Goal: Feedback & Contribution: Submit feedback/report problem

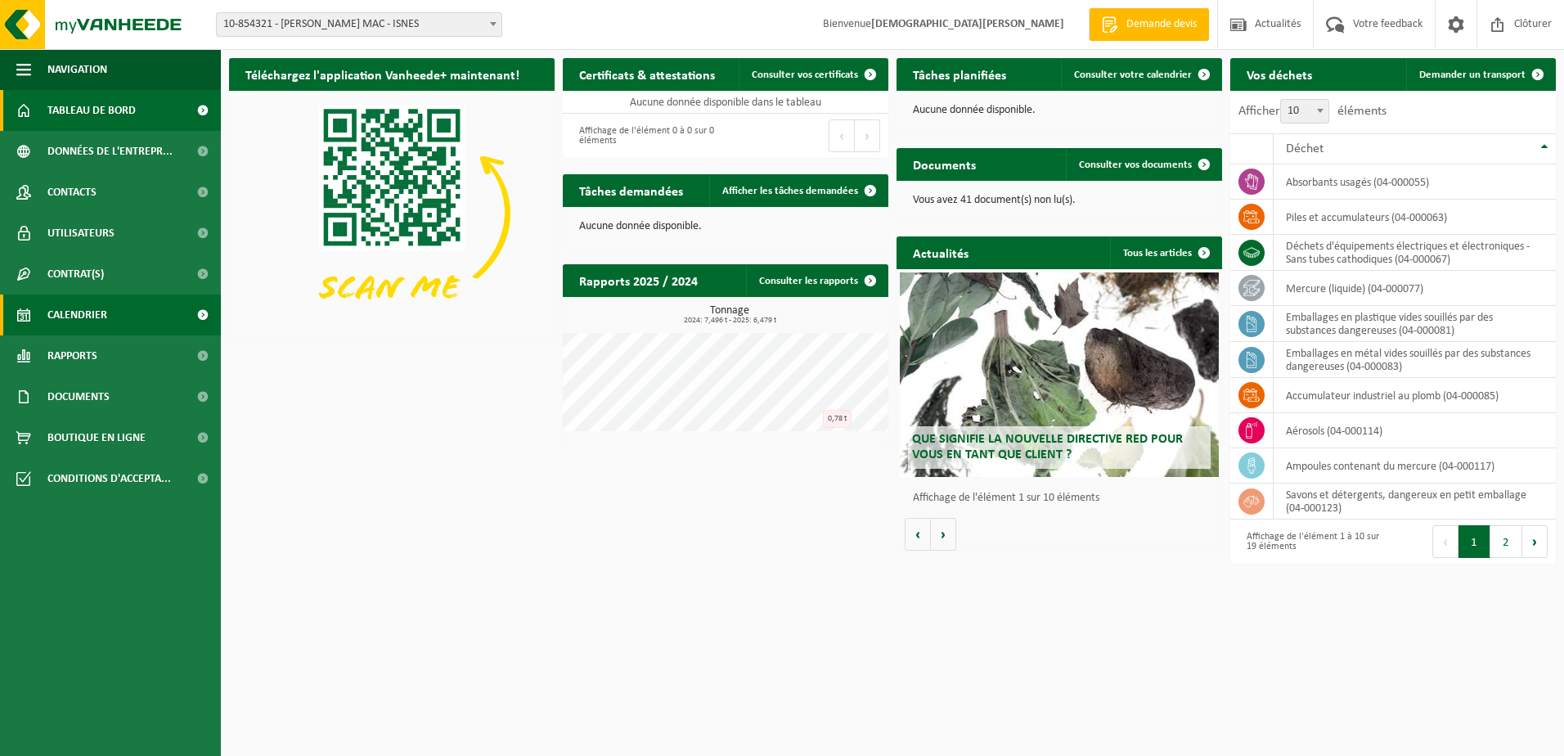
click at [57, 316] on span "Calendrier" at bounding box center [77, 314] width 60 height 41
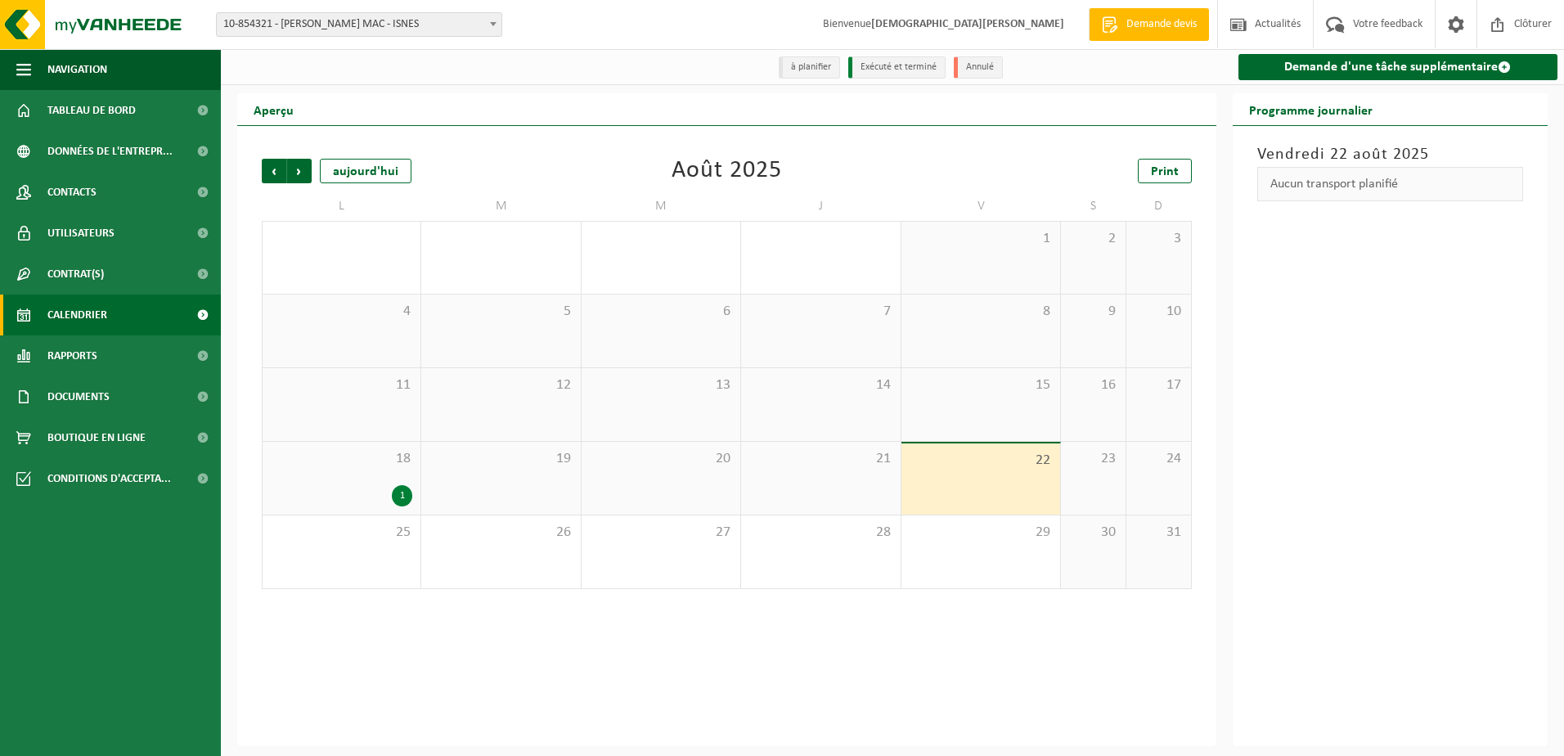
click at [805, 67] on li "à planifier" at bounding box center [809, 67] width 61 height 22
click at [913, 65] on li "Exécuté et terminé" at bounding box center [896, 67] width 97 height 22
click at [300, 176] on span "Suivant" at bounding box center [299, 171] width 25 height 25
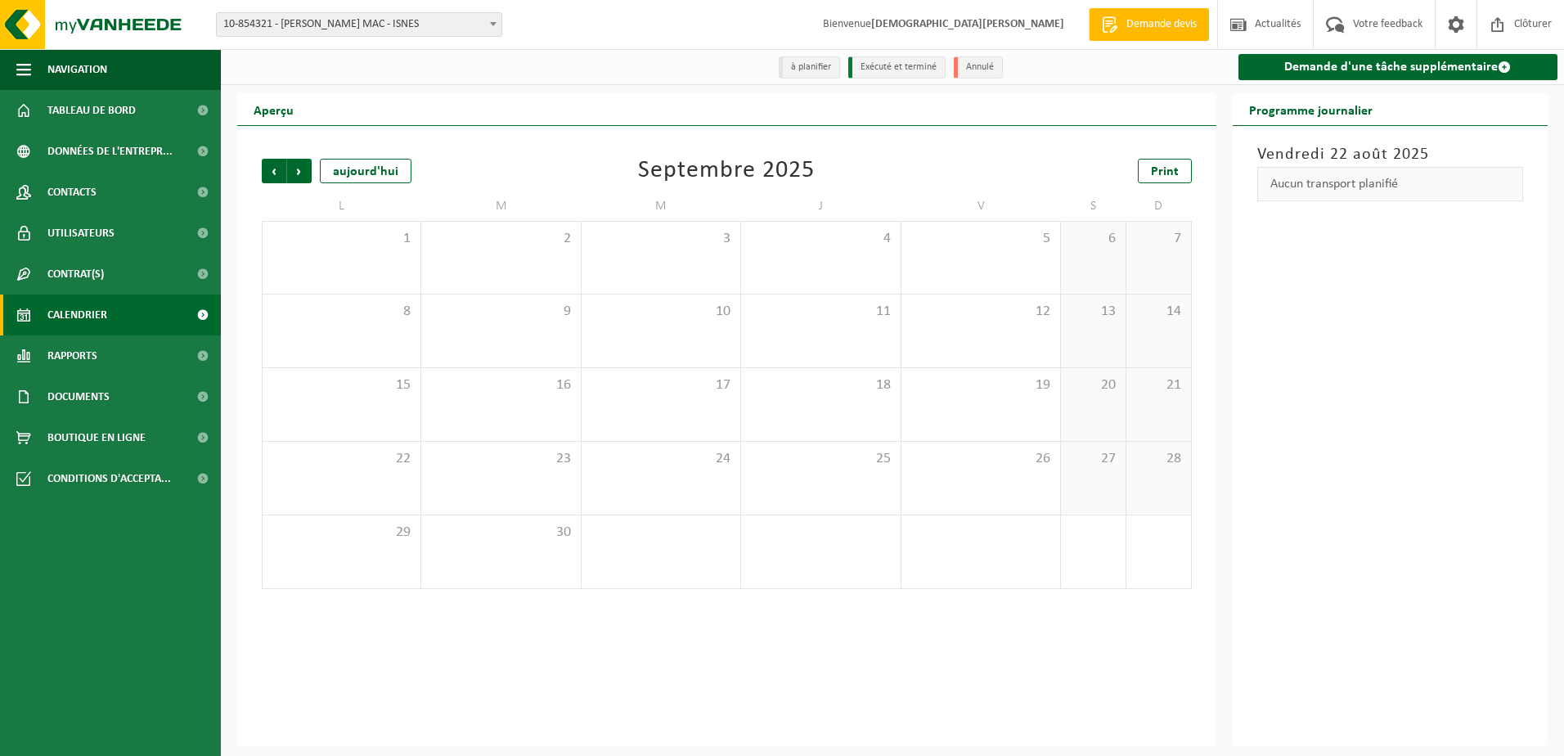
click at [300, 176] on span "Suivant" at bounding box center [299, 171] width 25 height 25
click at [275, 177] on span "Précédent" at bounding box center [274, 171] width 25 height 25
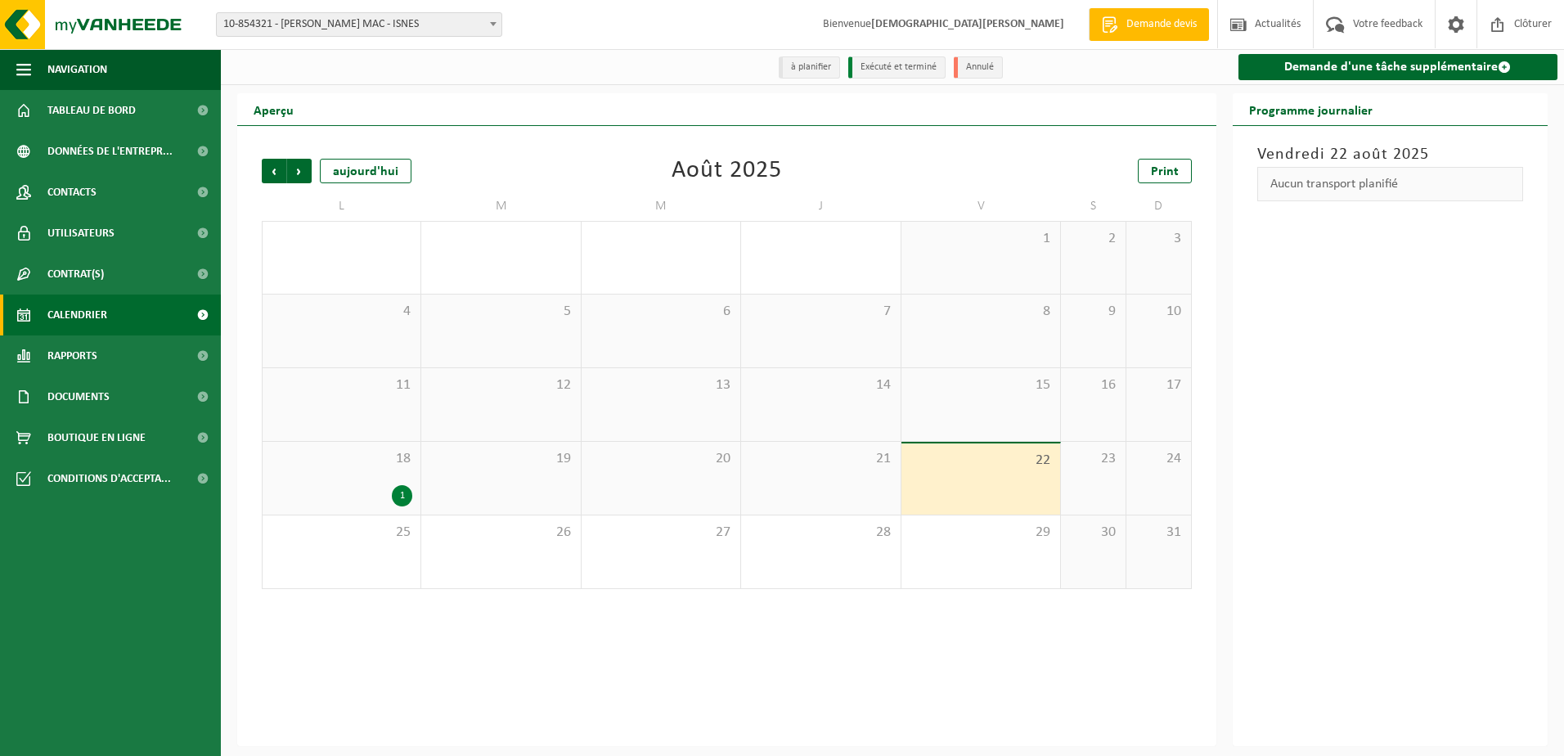
click at [397, 495] on div "1" at bounding box center [402, 495] width 20 height 21
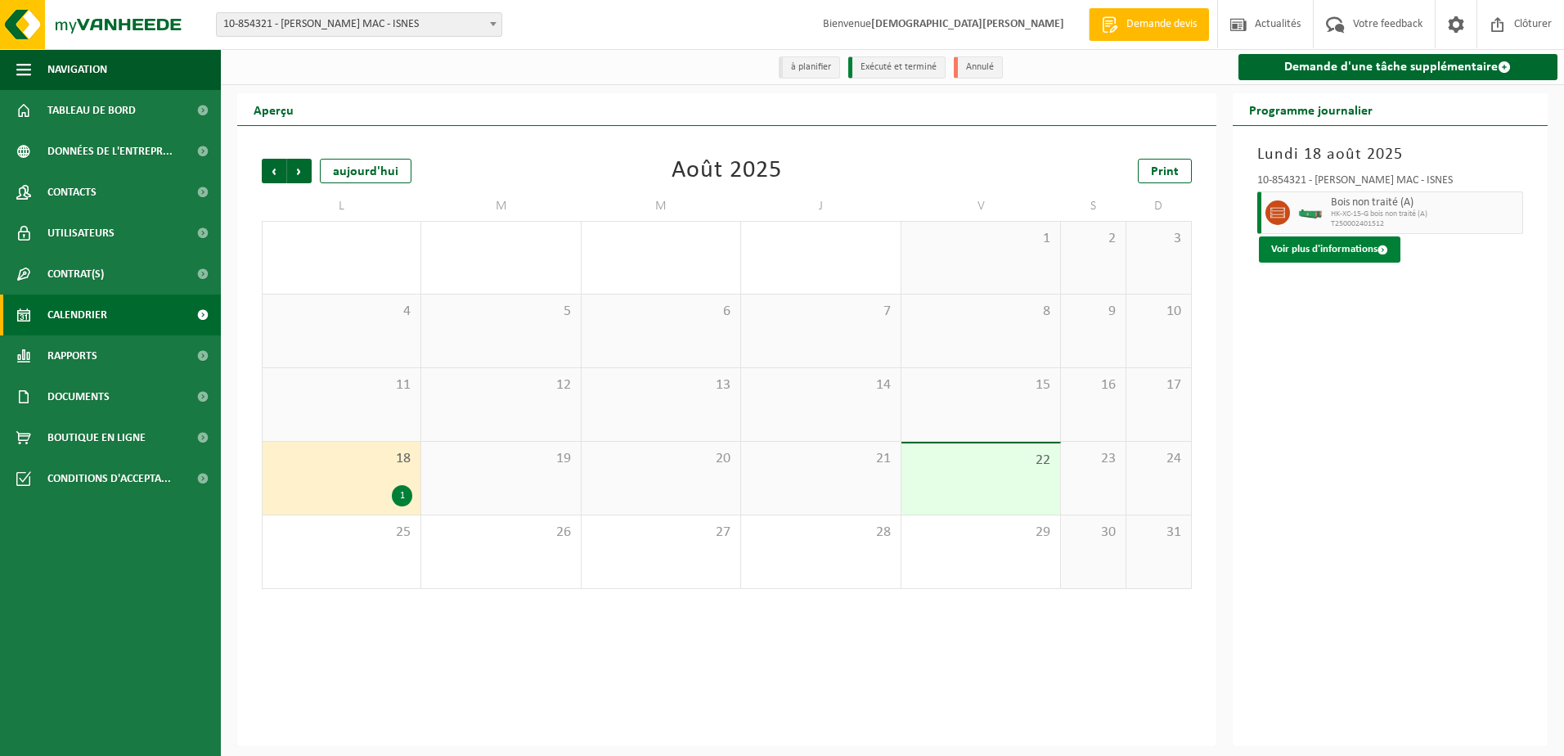
click at [1300, 249] on button "Voir plus d'informations" at bounding box center [1330, 249] width 142 height 26
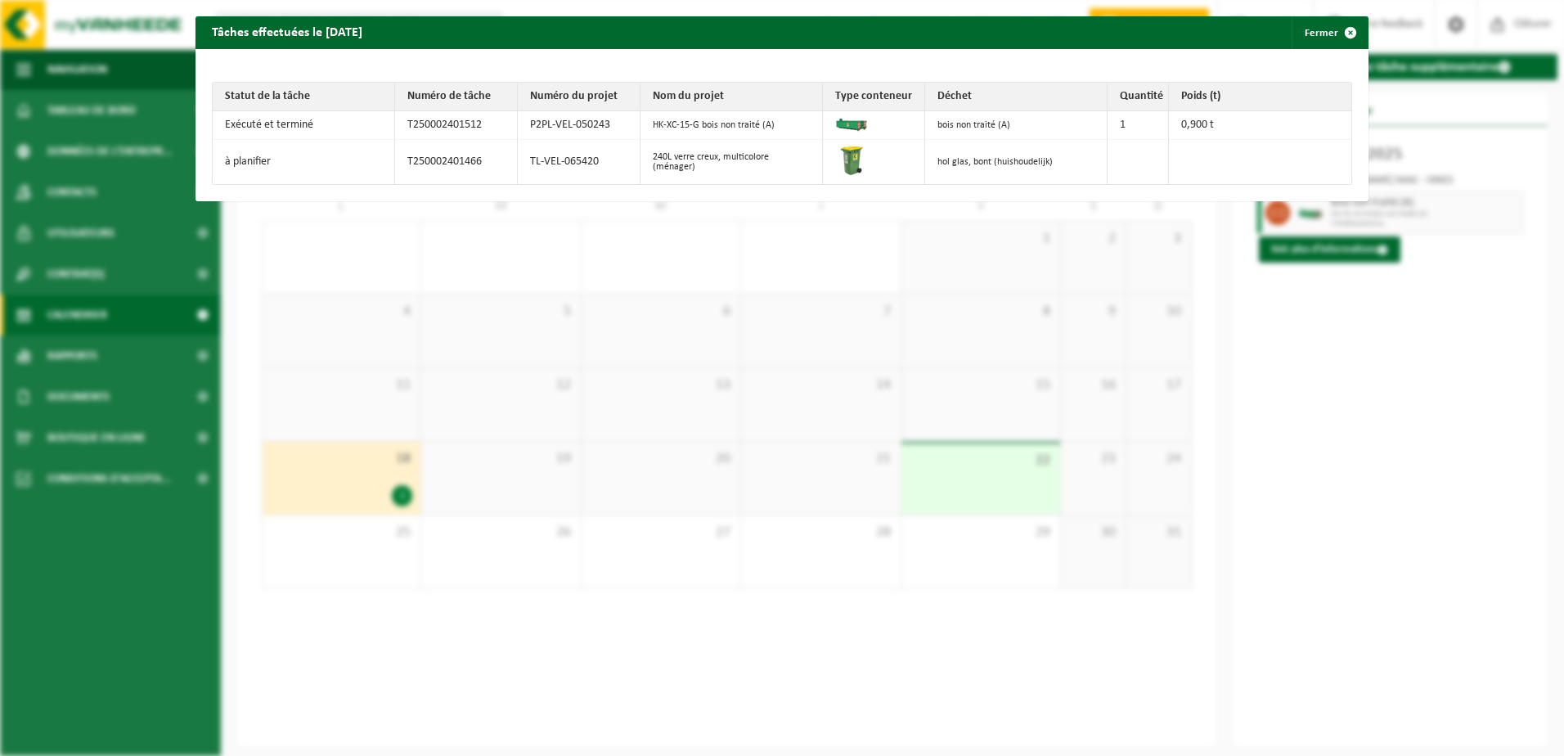
click at [1434, 411] on div "Tâches effectuées le 2025-08-18 Fermer Statut de la tâche Numéro de tâche Numér…" at bounding box center [782, 378] width 1564 height 756
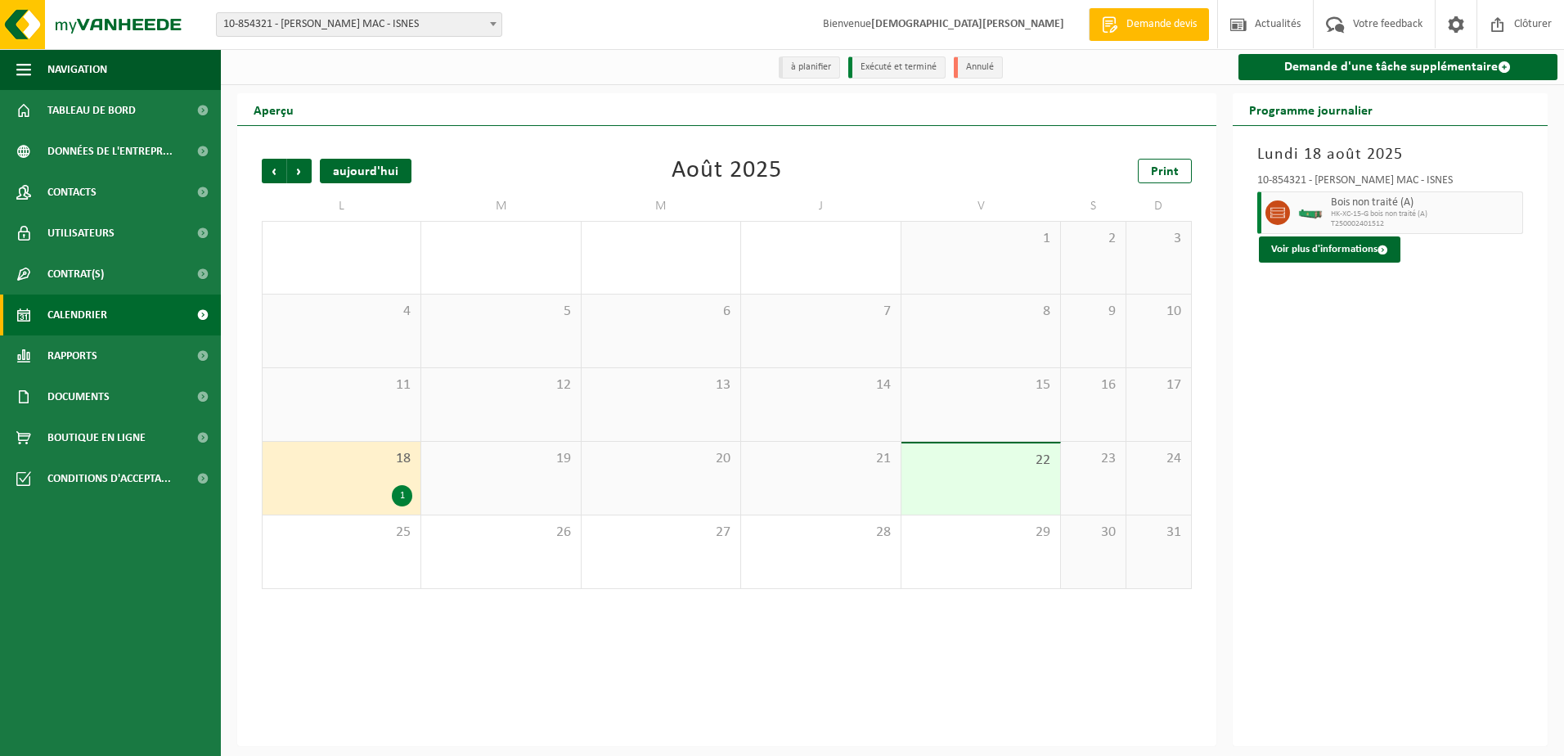
click at [372, 168] on div "aujourd'hui" at bounding box center [366, 171] width 92 height 25
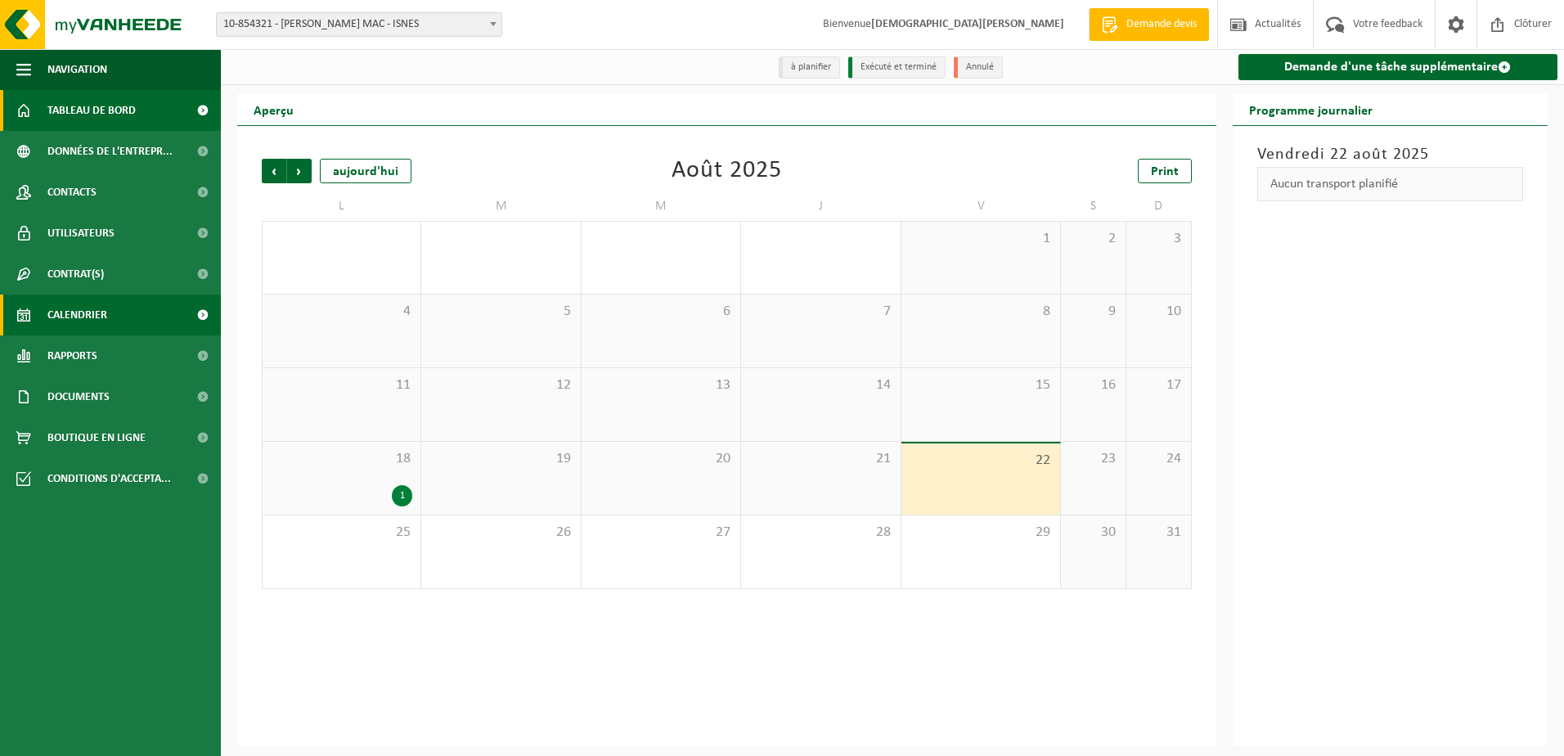
click at [78, 107] on span "Tableau de bord" at bounding box center [91, 110] width 88 height 41
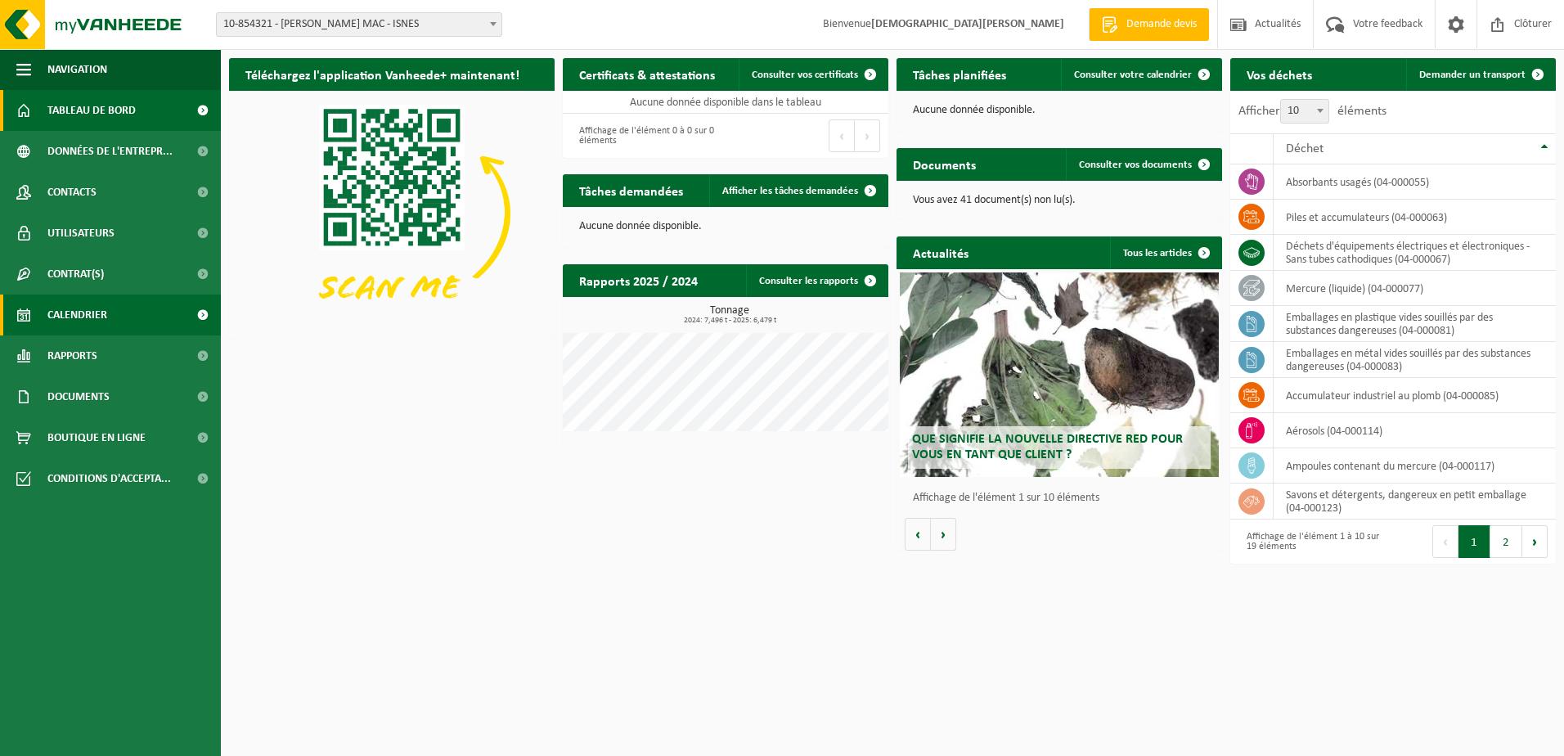
click at [59, 317] on span "Calendrier" at bounding box center [77, 314] width 60 height 41
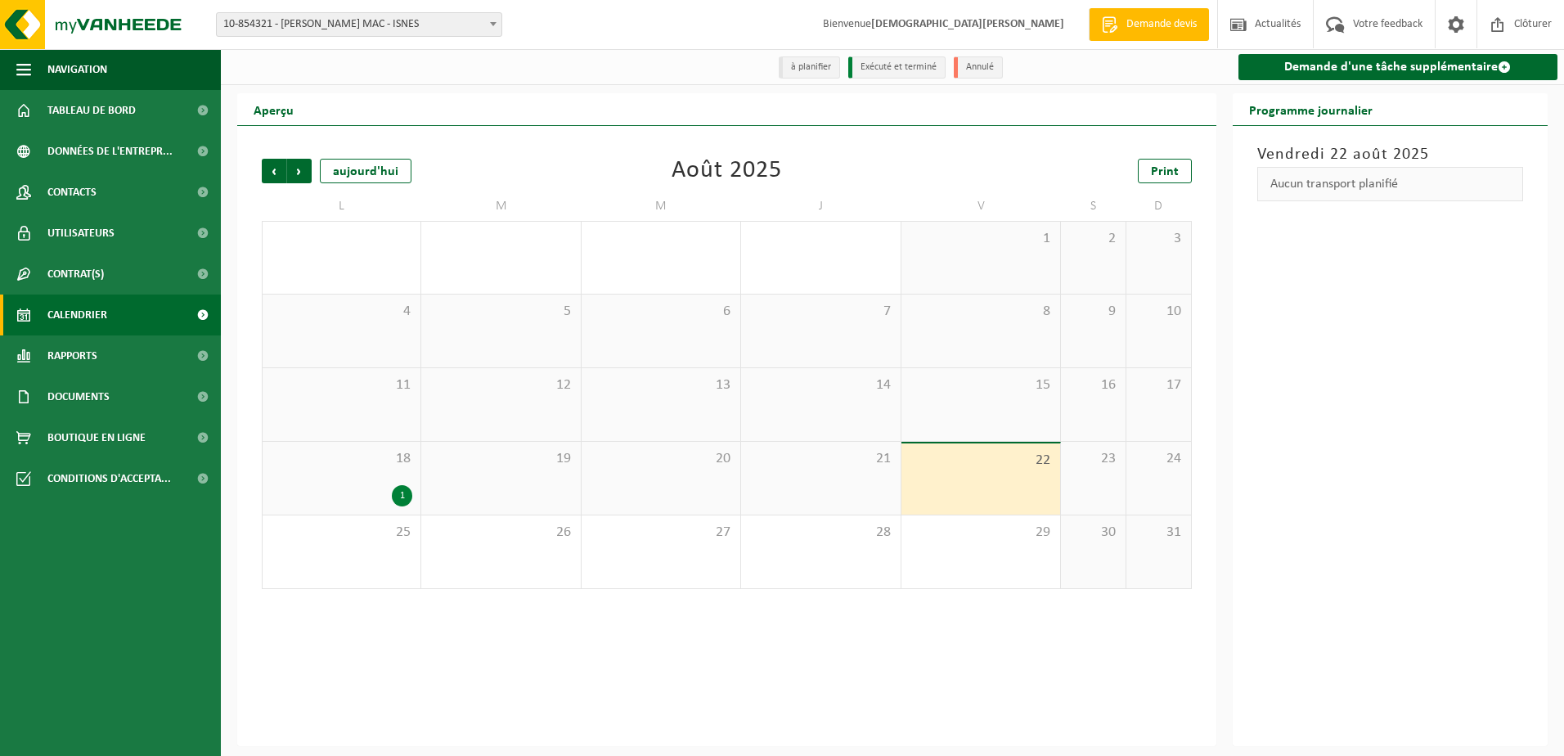
click at [406, 495] on div "1" at bounding box center [402, 495] width 20 height 21
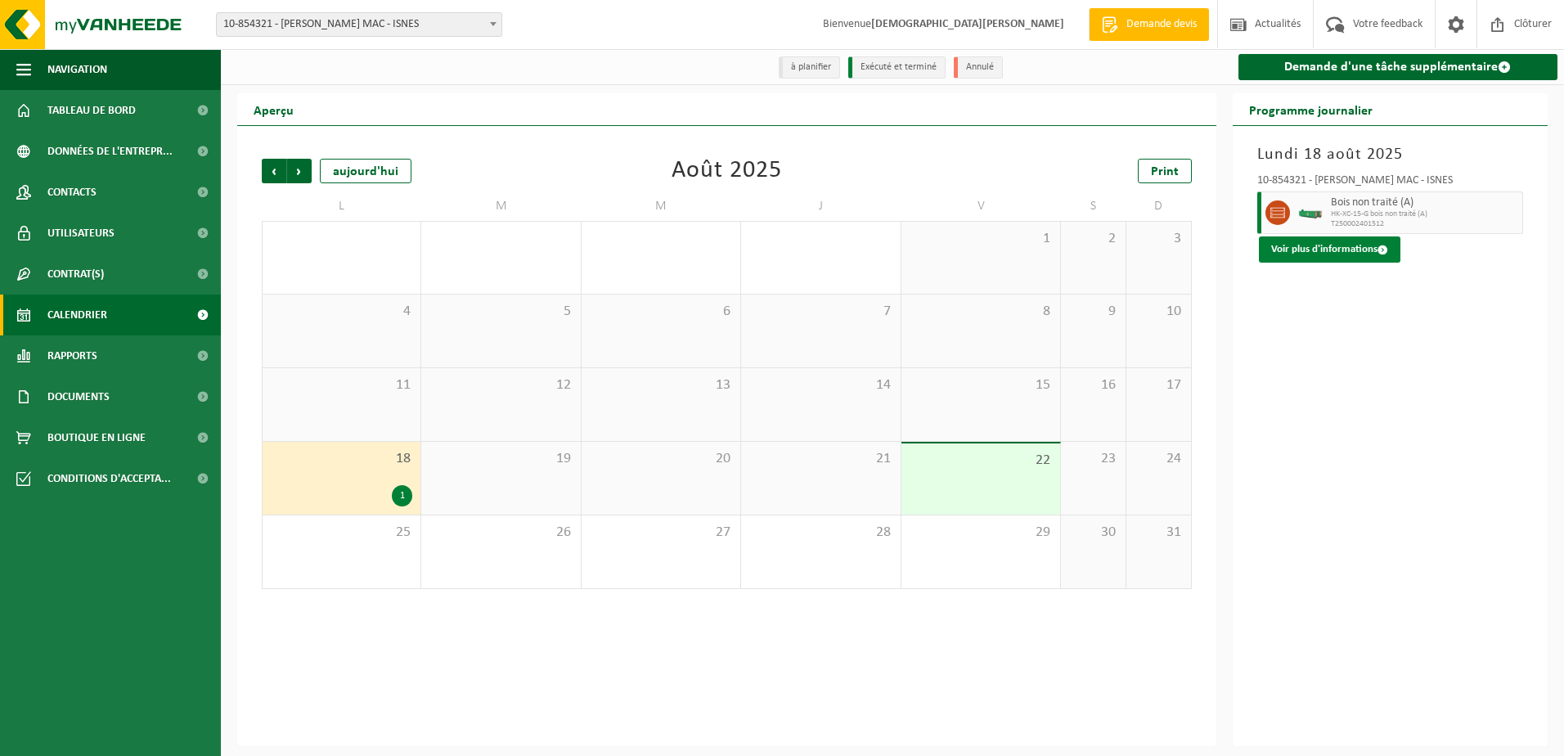
click at [1383, 249] on span at bounding box center [1382, 250] width 11 height 11
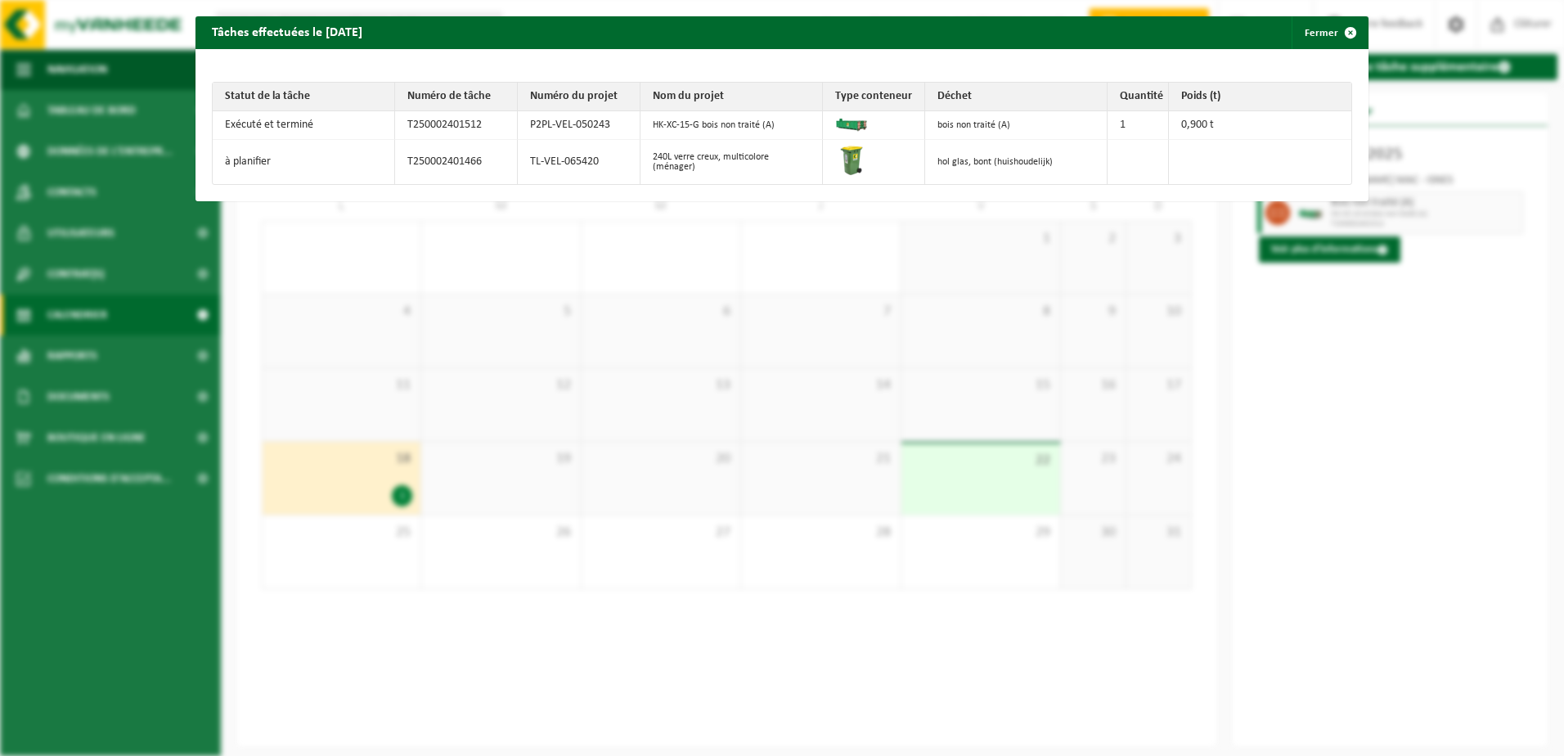
drag, startPoint x: 775, startPoint y: 27, endPoint x: 771, endPoint y: 35, distance: 9.5
click at [771, 35] on div "Tâches effectuées le 2025-08-18 Fermer" at bounding box center [781, 32] width 1173 height 33
click at [281, 155] on td "à planifier" at bounding box center [304, 162] width 182 height 44
click at [1340, 478] on div "Tâches effectuées le 2025-08-18 Fermer Statut de la tâche Numéro de tâche Numér…" at bounding box center [782, 378] width 1564 height 756
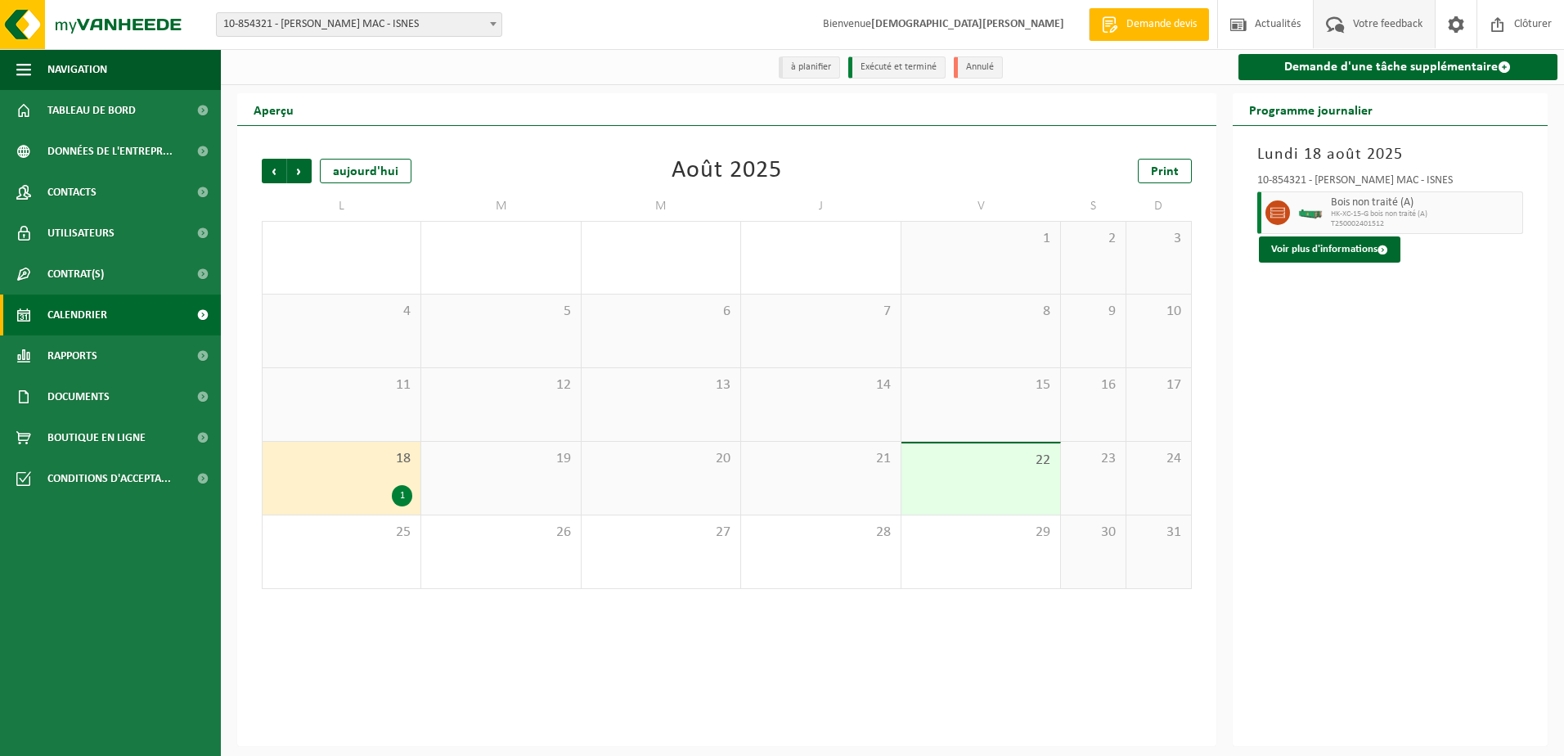
click at [1387, 25] on span "Votre feedback" at bounding box center [1388, 24] width 78 height 48
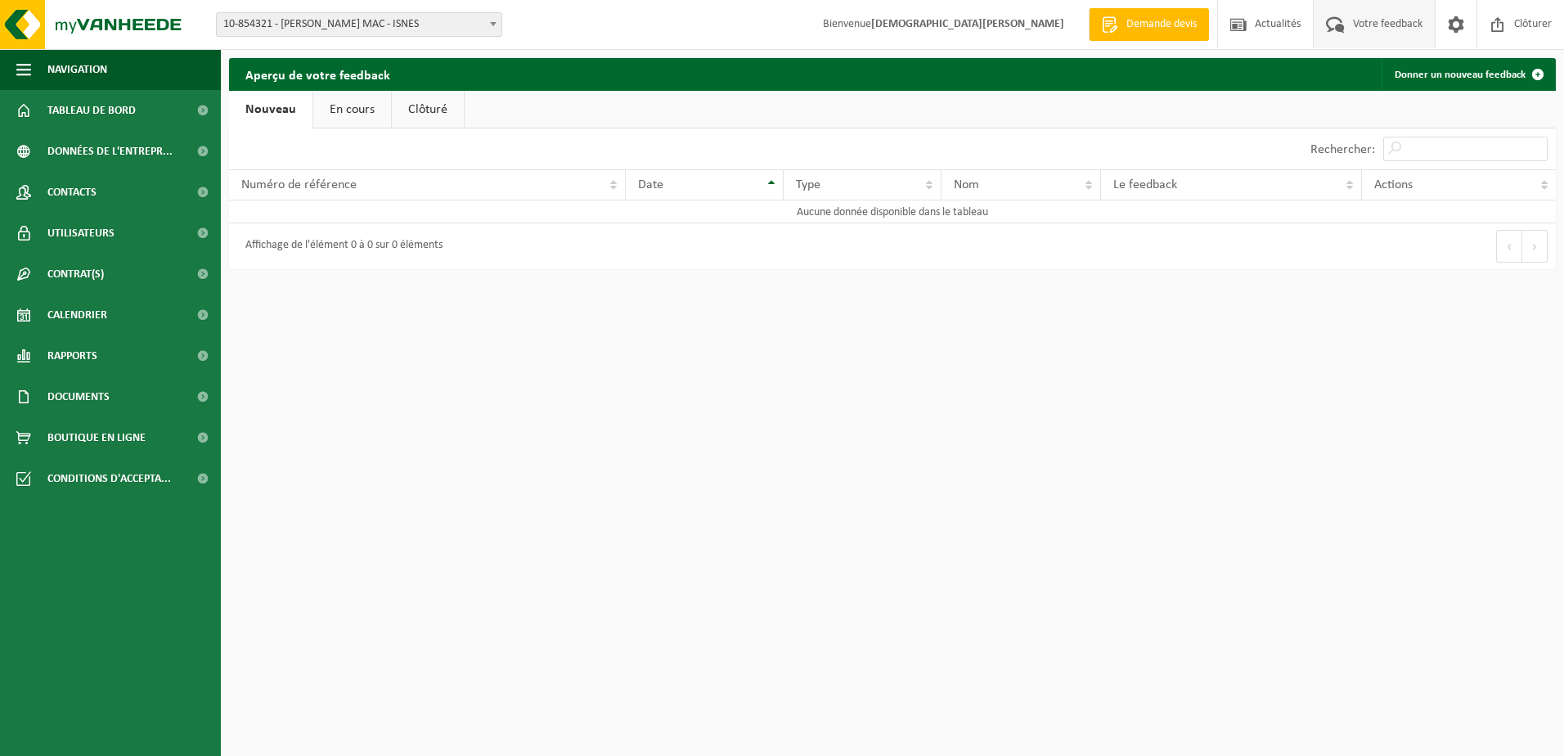
click at [346, 110] on link "En cours" at bounding box center [352, 110] width 78 height 38
click at [435, 117] on link "Clôturé" at bounding box center [426, 110] width 72 height 38
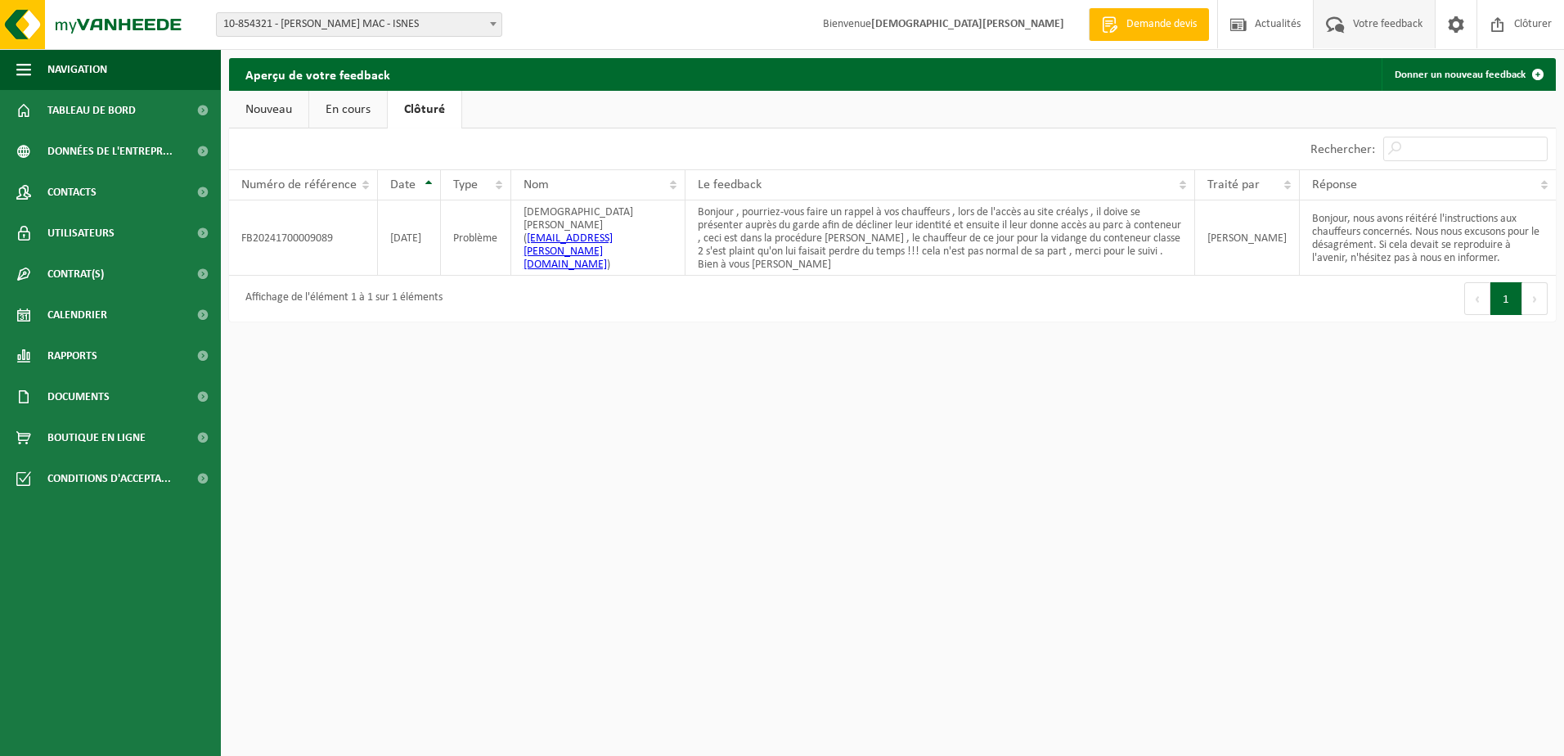
click at [271, 110] on link "Nouveau" at bounding box center [268, 110] width 79 height 38
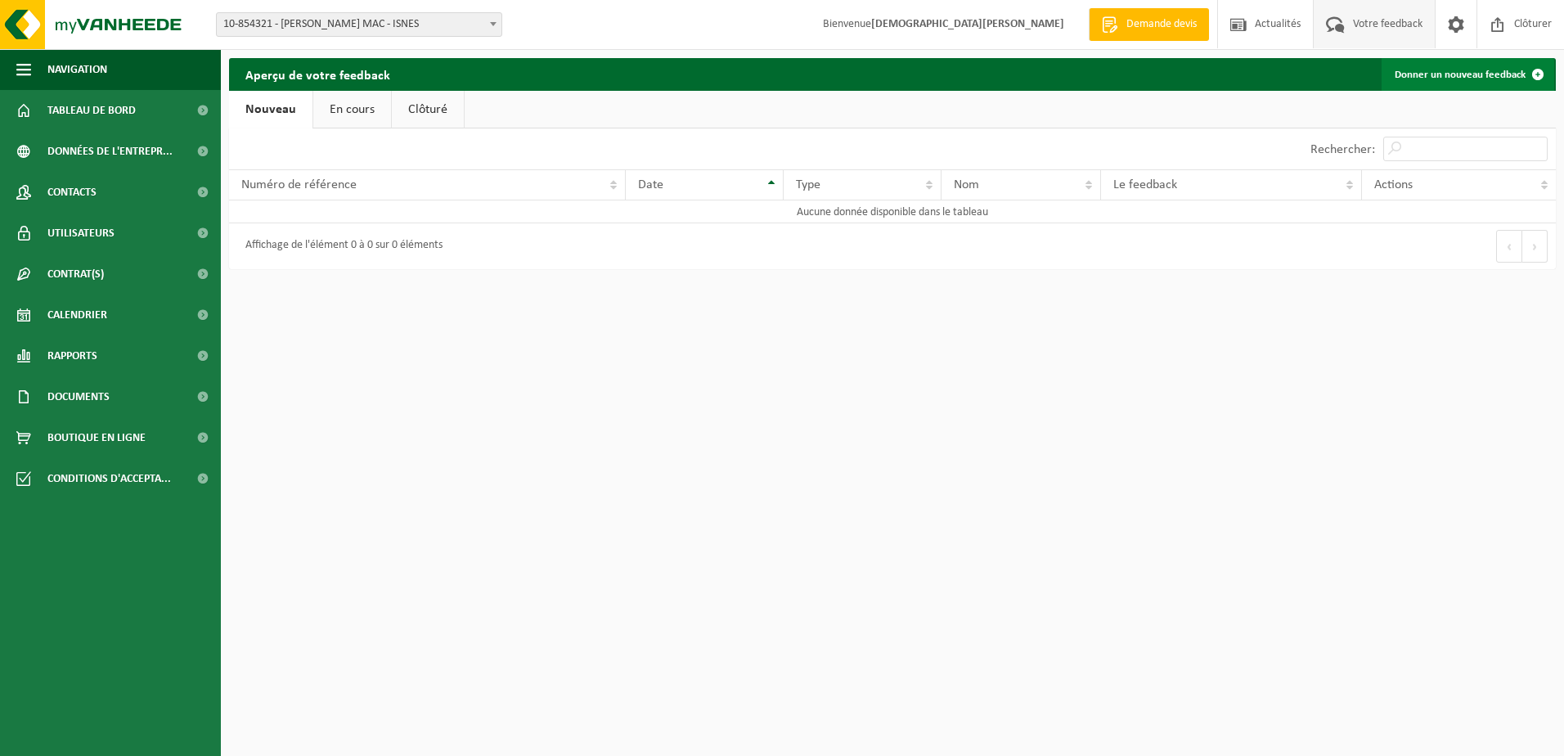
click at [1489, 76] on link "Donner un nouveau feedback" at bounding box center [1468, 74] width 173 height 33
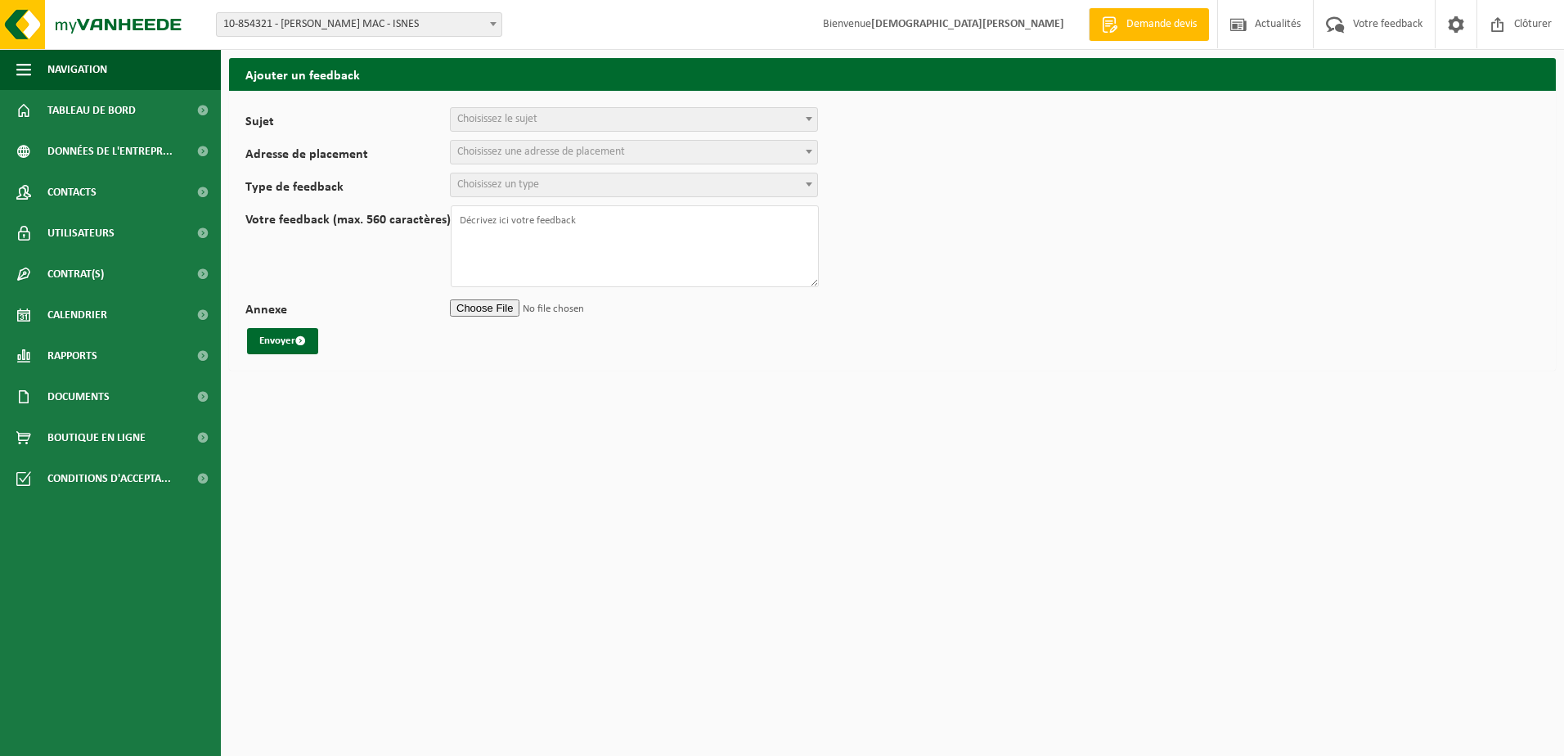
select select
click at [814, 116] on span at bounding box center [809, 118] width 16 height 21
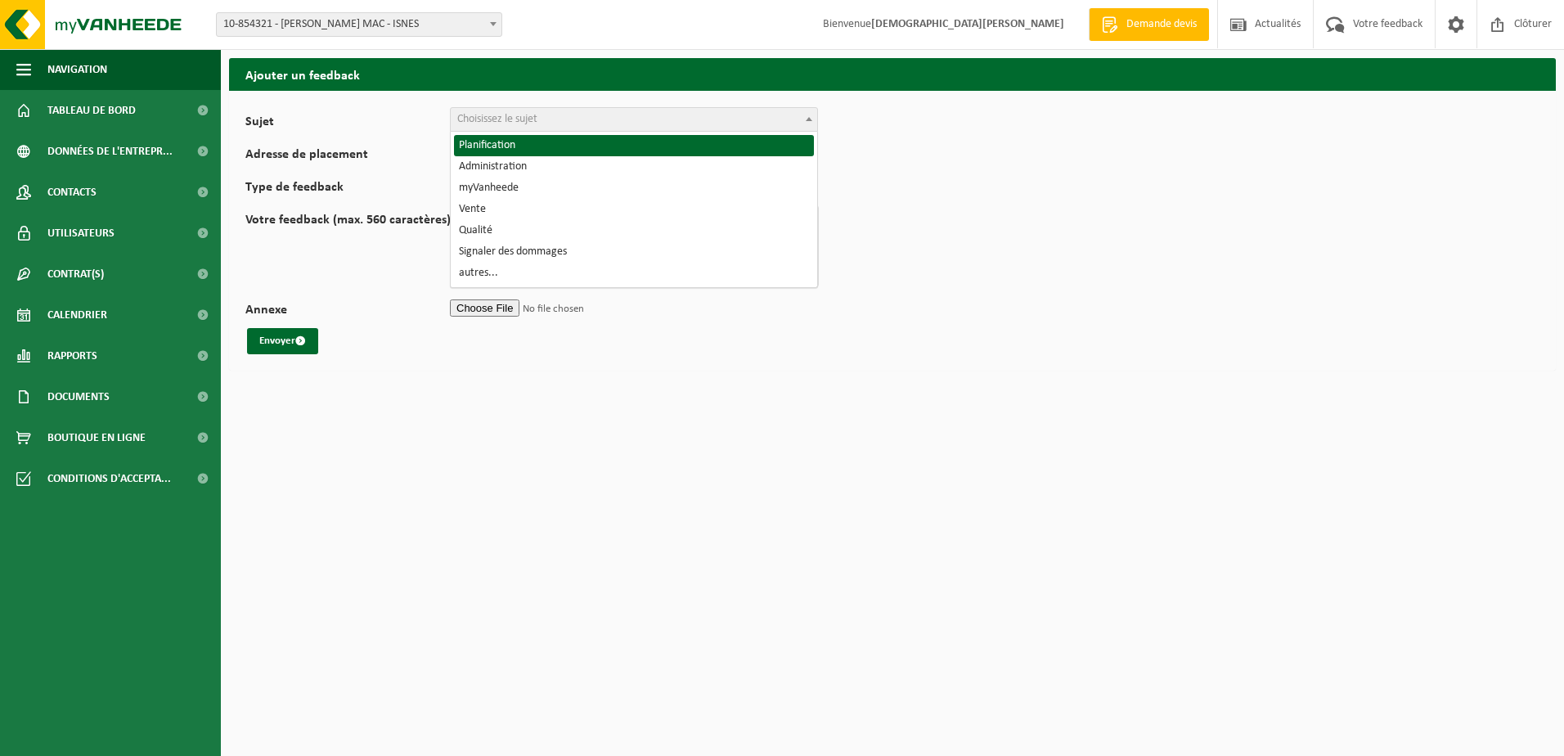
select select "1"
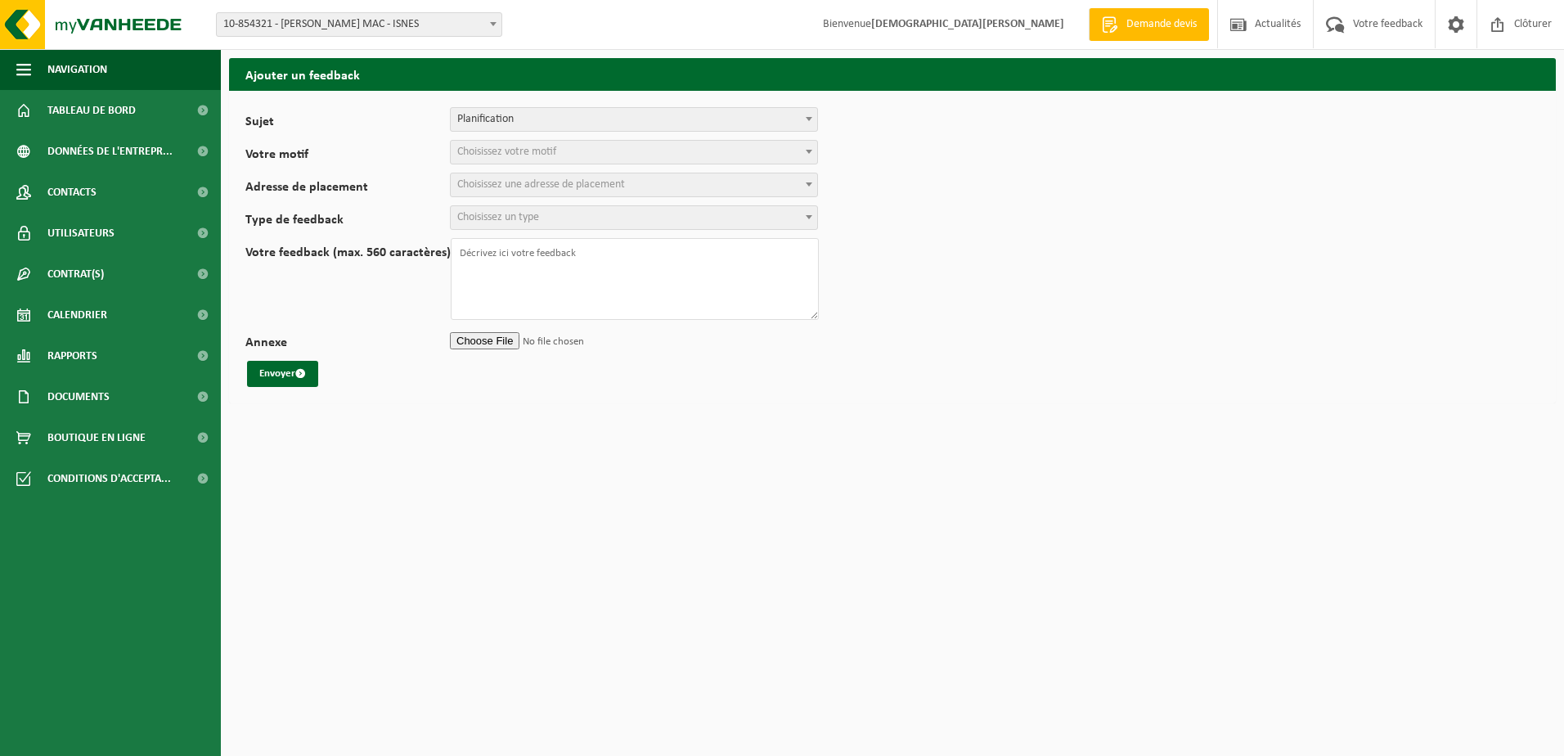
click at [810, 153] on b at bounding box center [809, 152] width 7 height 4
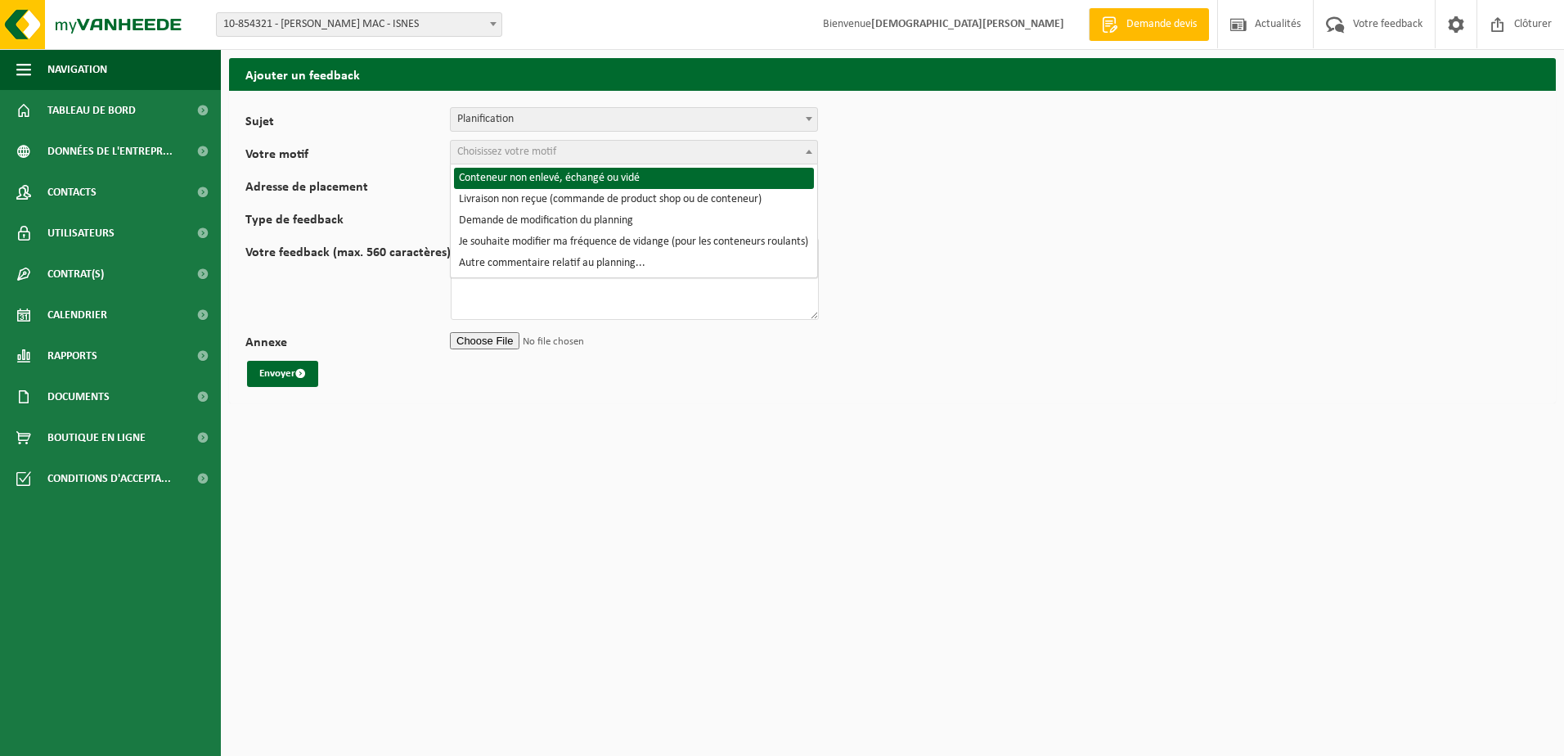
select select "2"
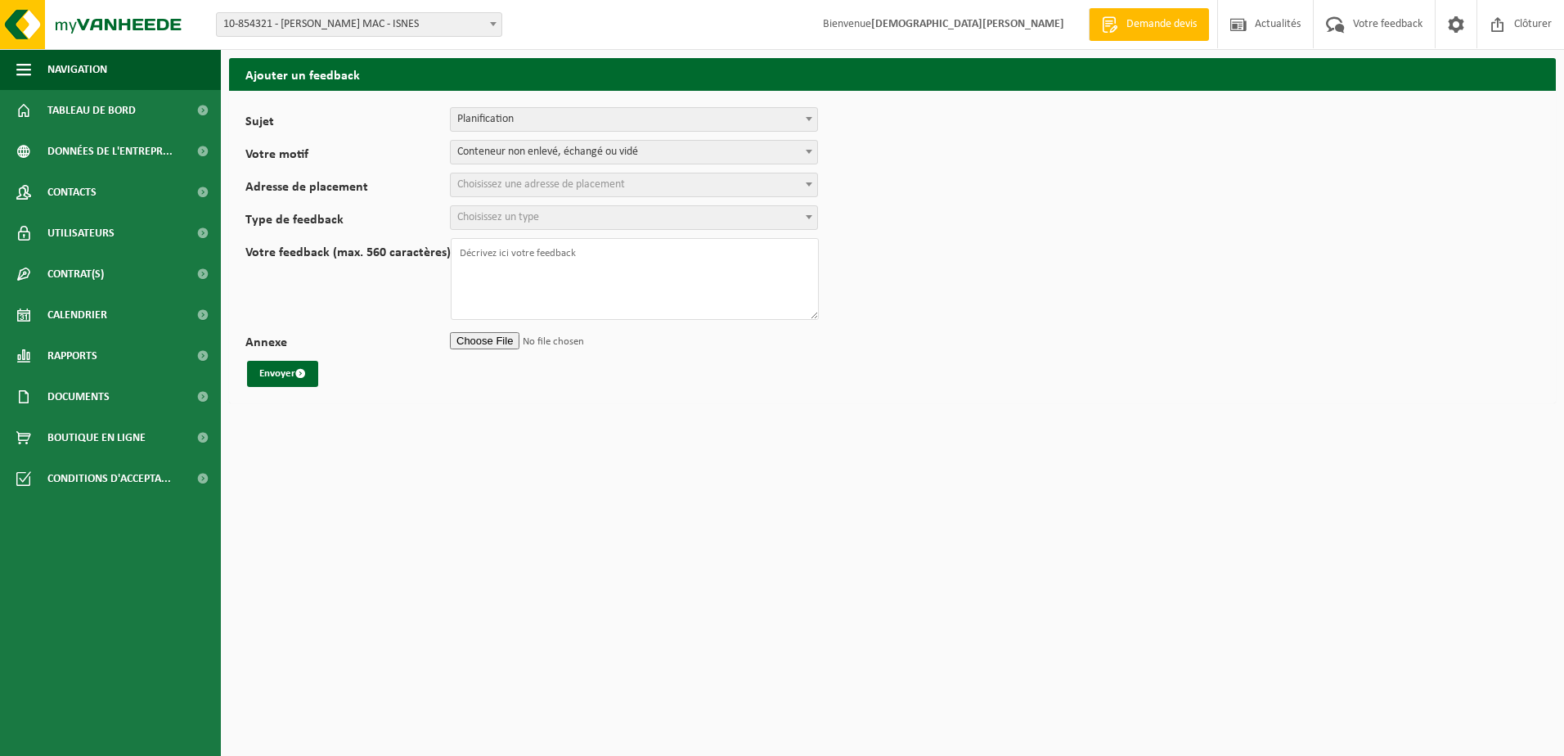
click at [804, 181] on span at bounding box center [809, 183] width 16 height 21
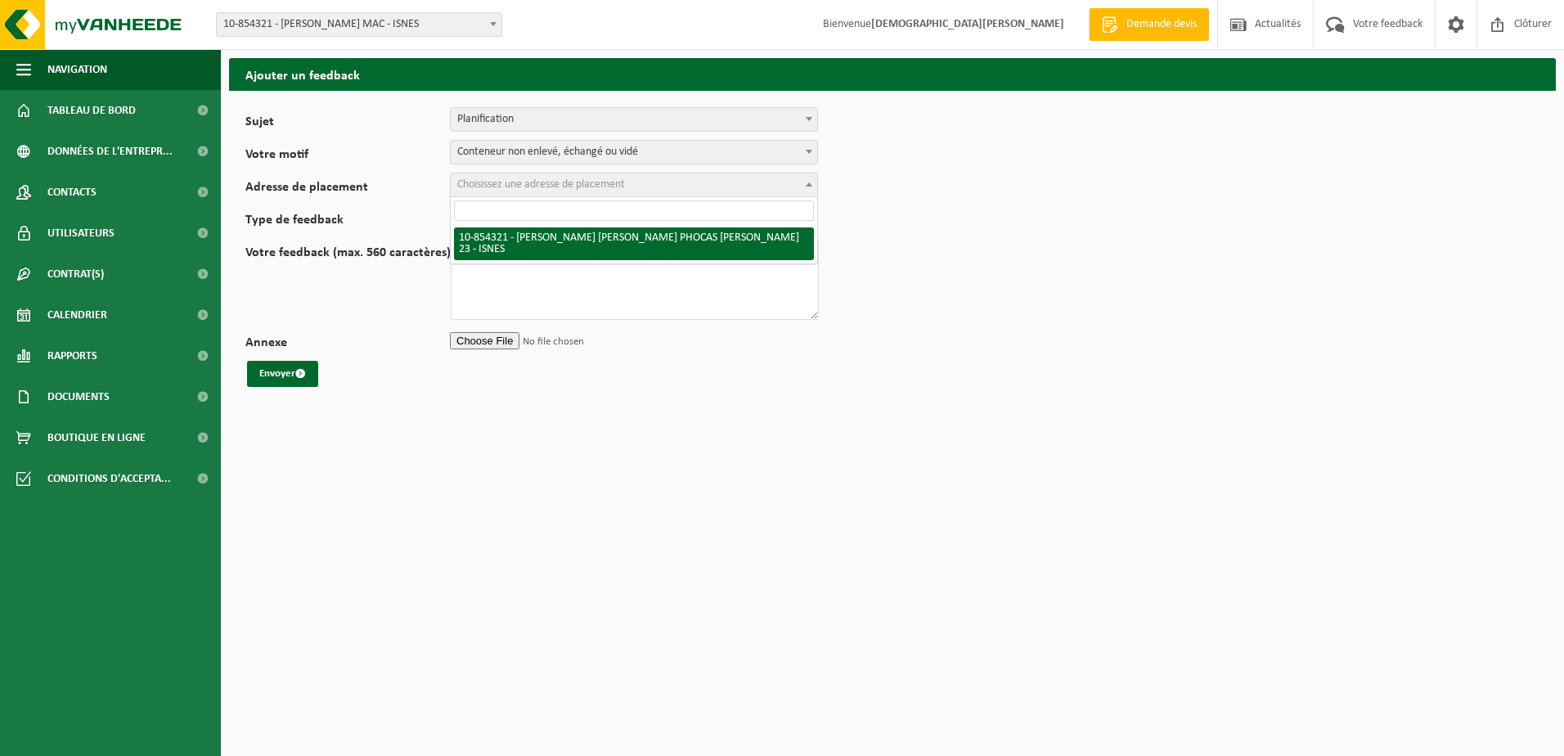
select select "97869"
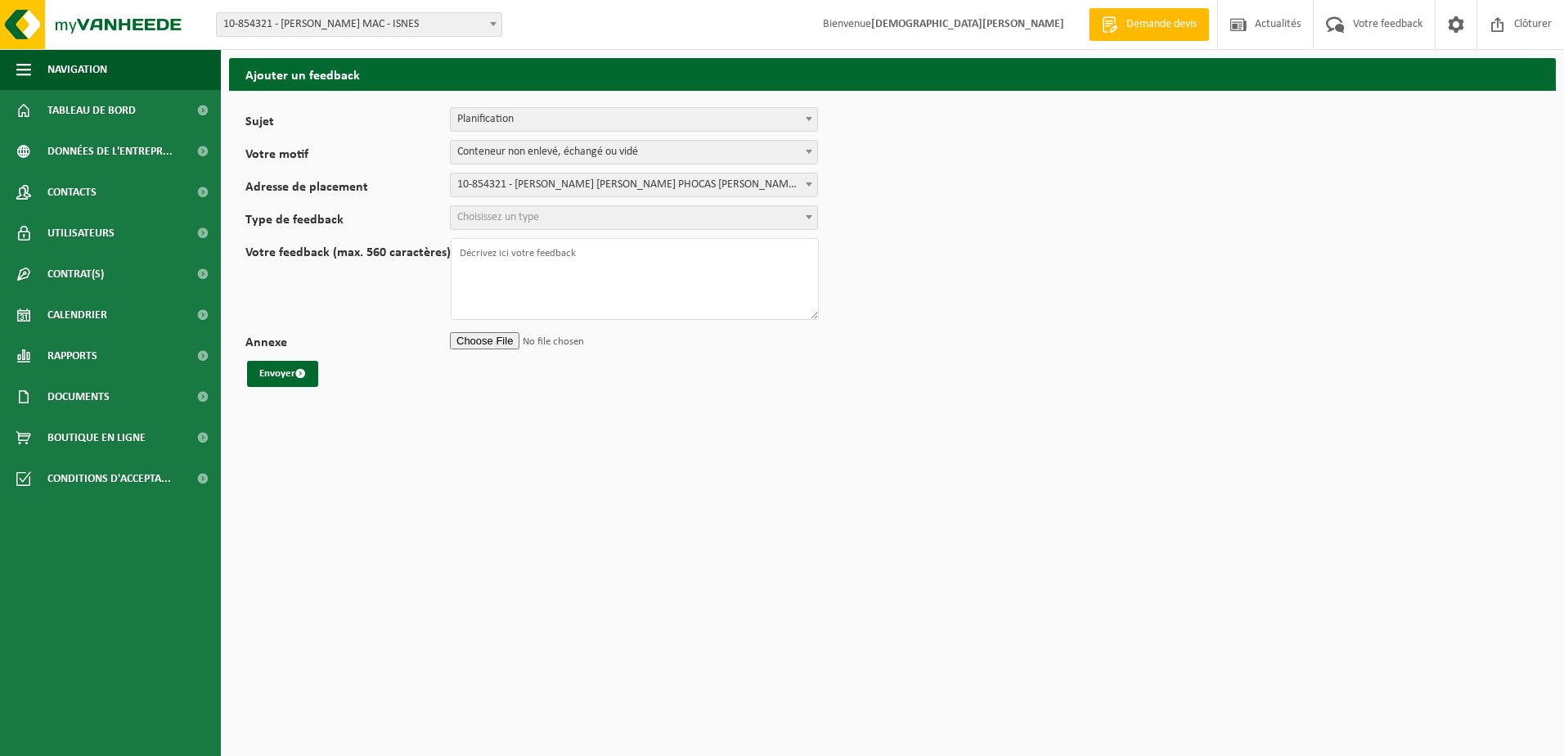
click at [808, 215] on b at bounding box center [809, 217] width 7 height 4
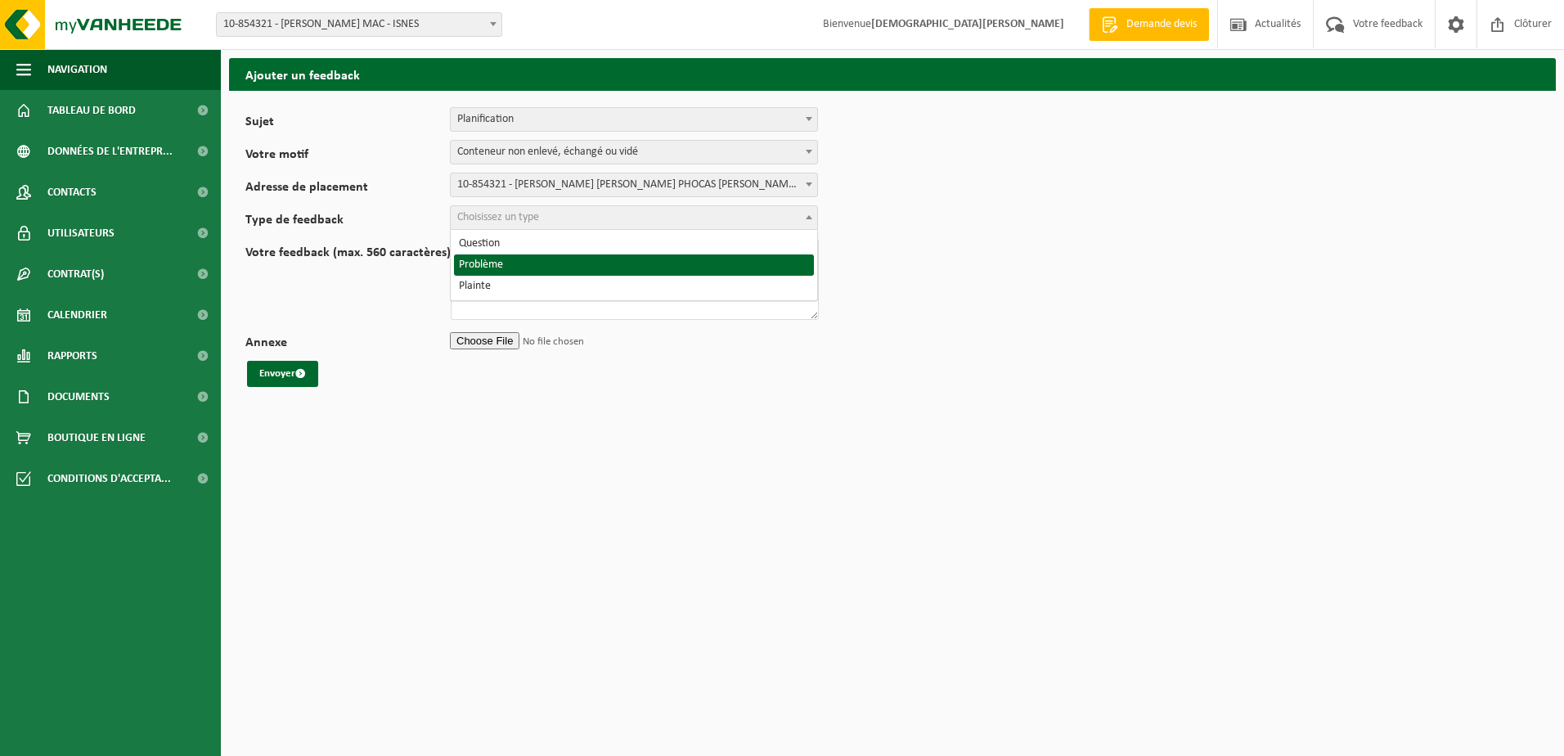
select select "ISS"
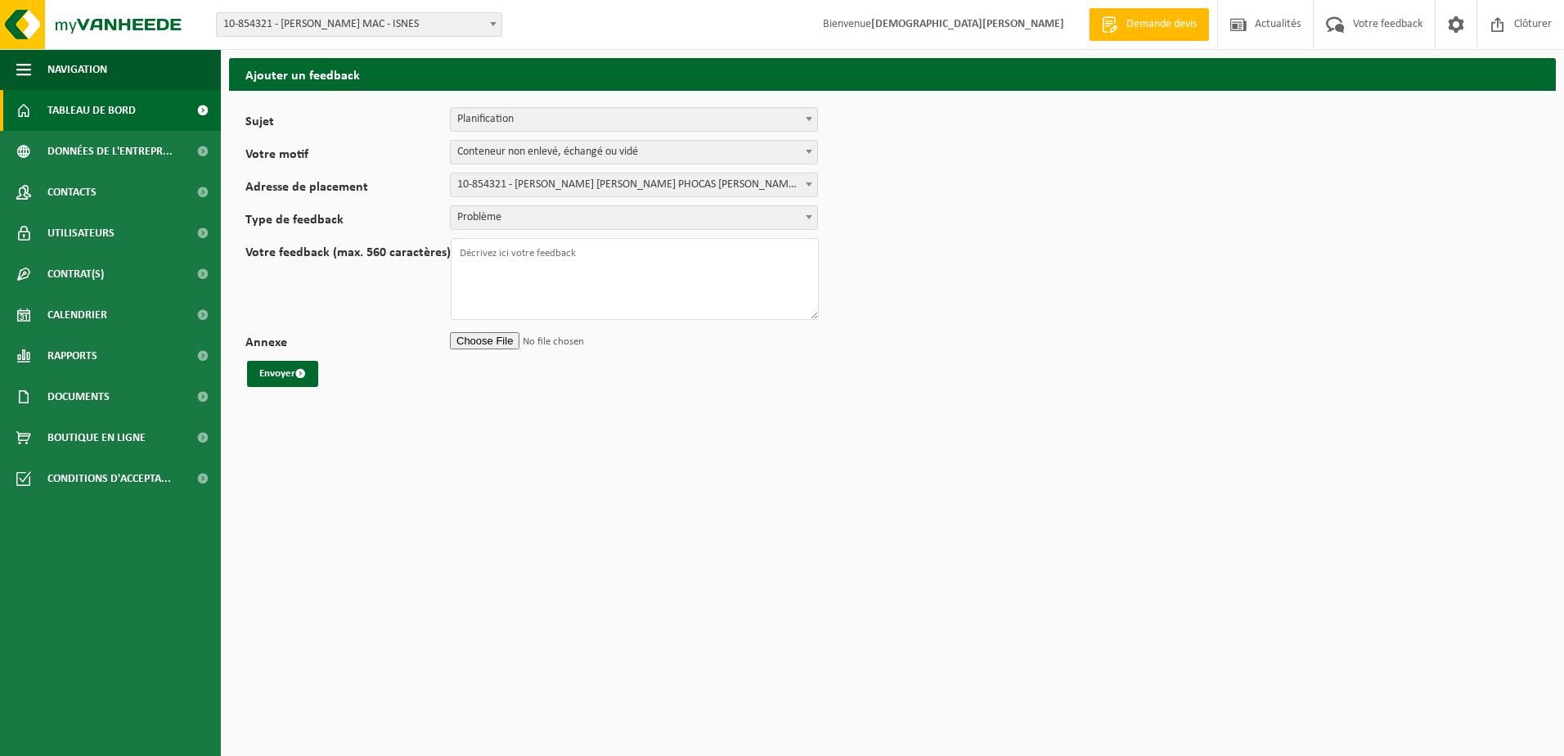
click at [105, 111] on span "Tableau de bord" at bounding box center [91, 110] width 88 height 41
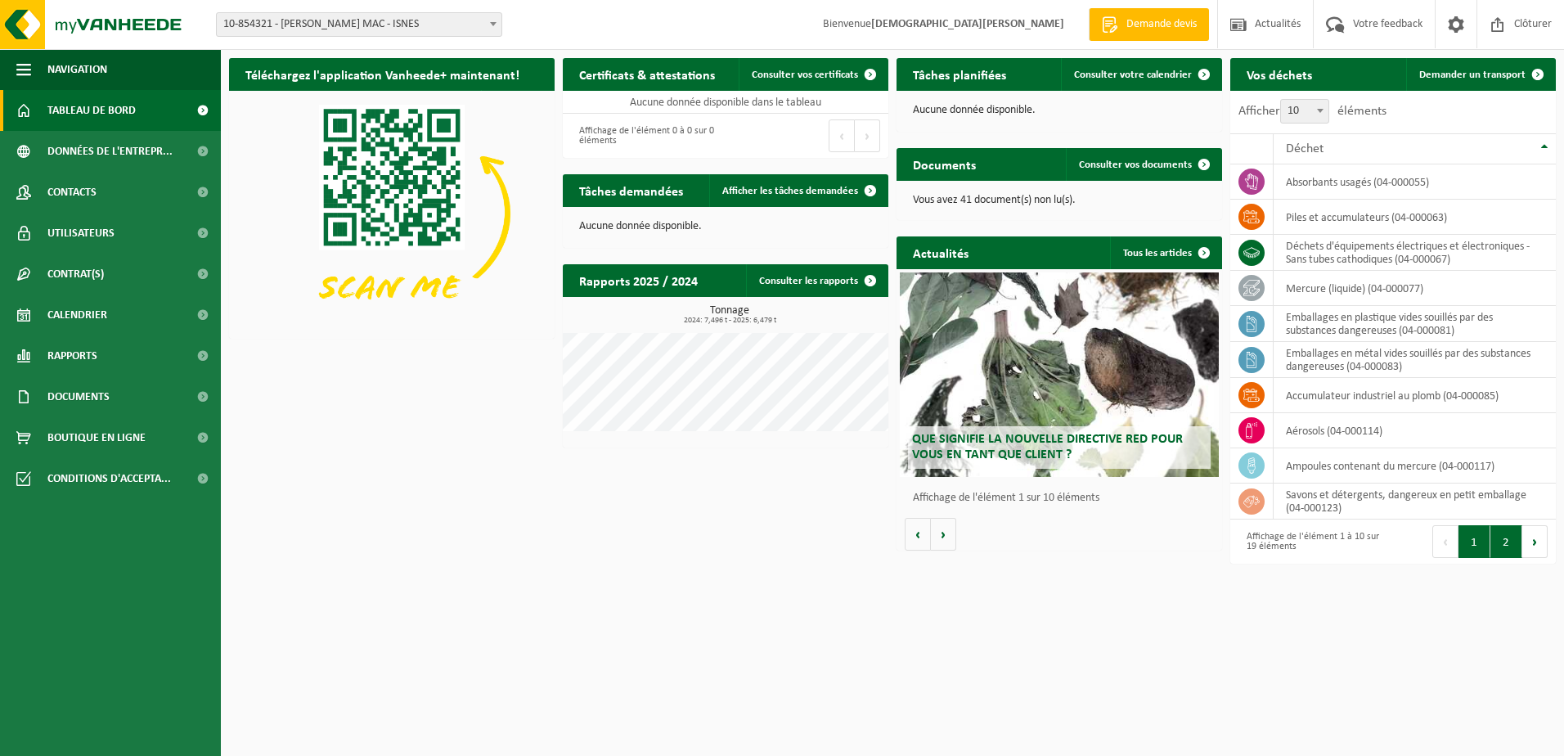
click at [1508, 541] on button "2" at bounding box center [1506, 541] width 32 height 33
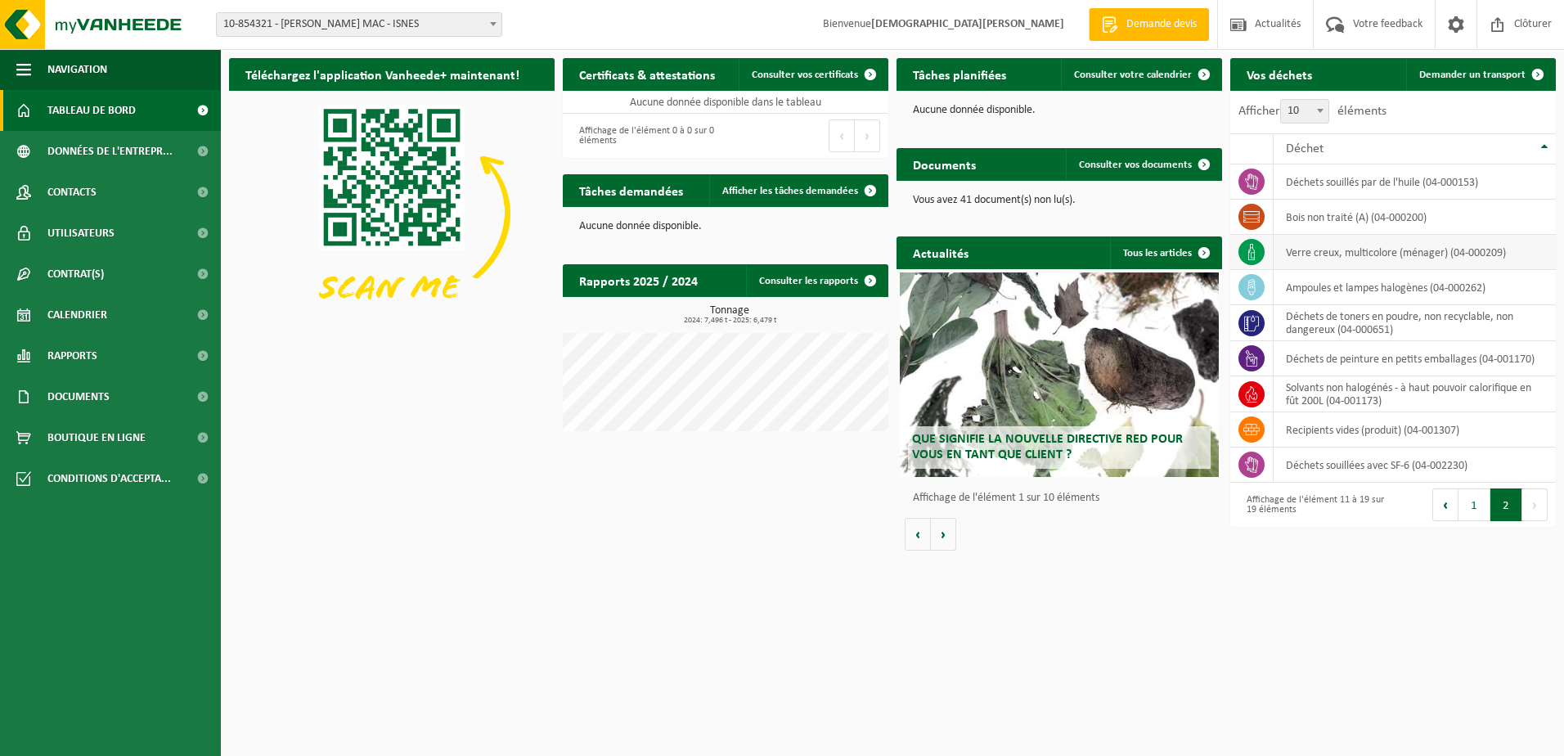
click at [1477, 258] on td "verre creux, multicolore (ménager) (04-000209)" at bounding box center [1415, 252] width 282 height 35
click at [1326, 258] on td "verre creux, multicolore (ménager) (04-000209)" at bounding box center [1415, 252] width 282 height 35
click at [1248, 256] on icon at bounding box center [1251, 252] width 7 height 16
click at [1332, 251] on td "verre creux, multicolore (ménager) (04-000209)" at bounding box center [1415, 252] width 282 height 35
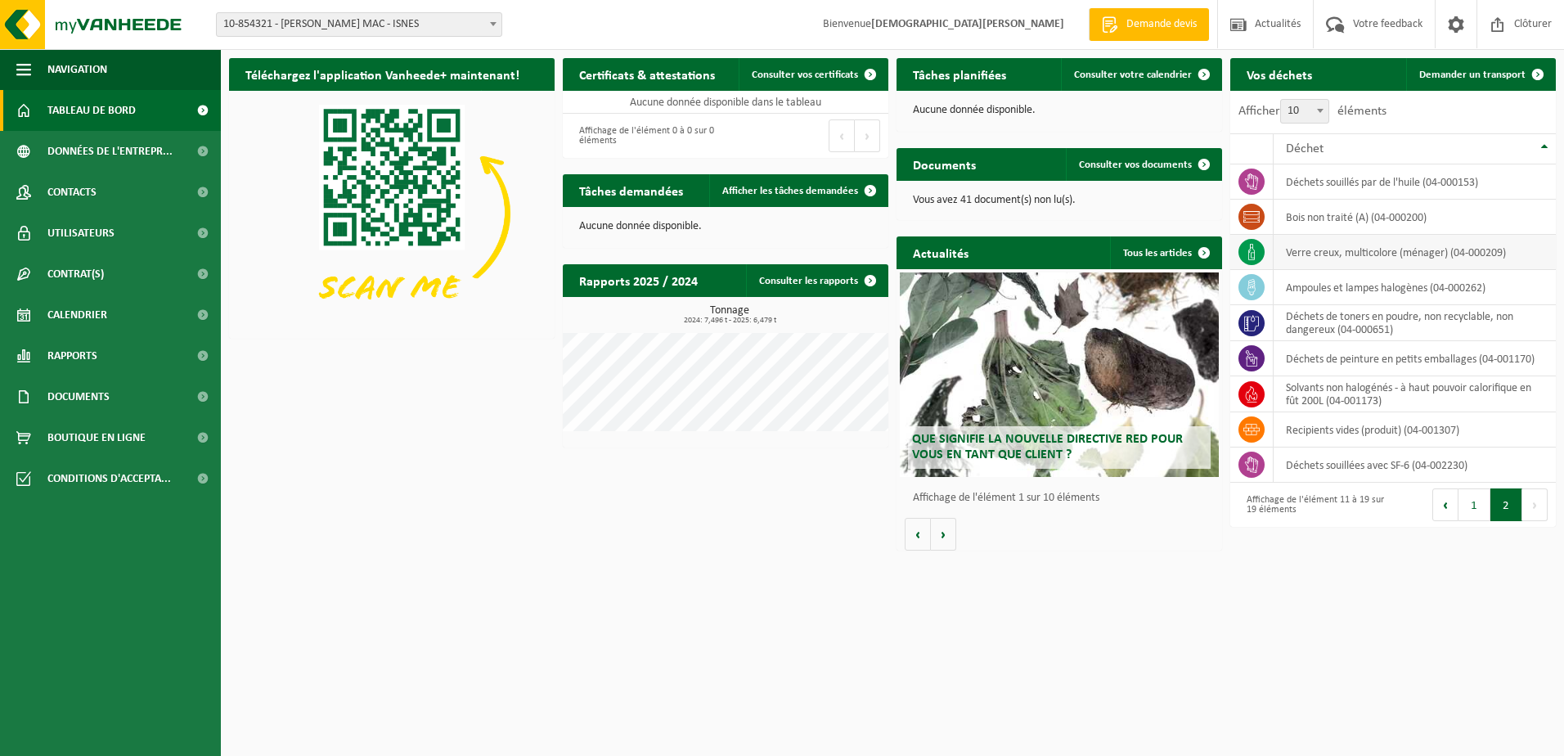
drag, startPoint x: 1332, startPoint y: 251, endPoint x: 1247, endPoint y: 251, distance: 85.1
click at [1247, 251] on icon at bounding box center [1251, 252] width 16 height 16
drag, startPoint x: 1247, startPoint y: 251, endPoint x: 1350, endPoint y: 254, distance: 103.1
click at [1350, 254] on td "verre creux, multicolore (ménager) (04-000209)" at bounding box center [1415, 252] width 282 height 35
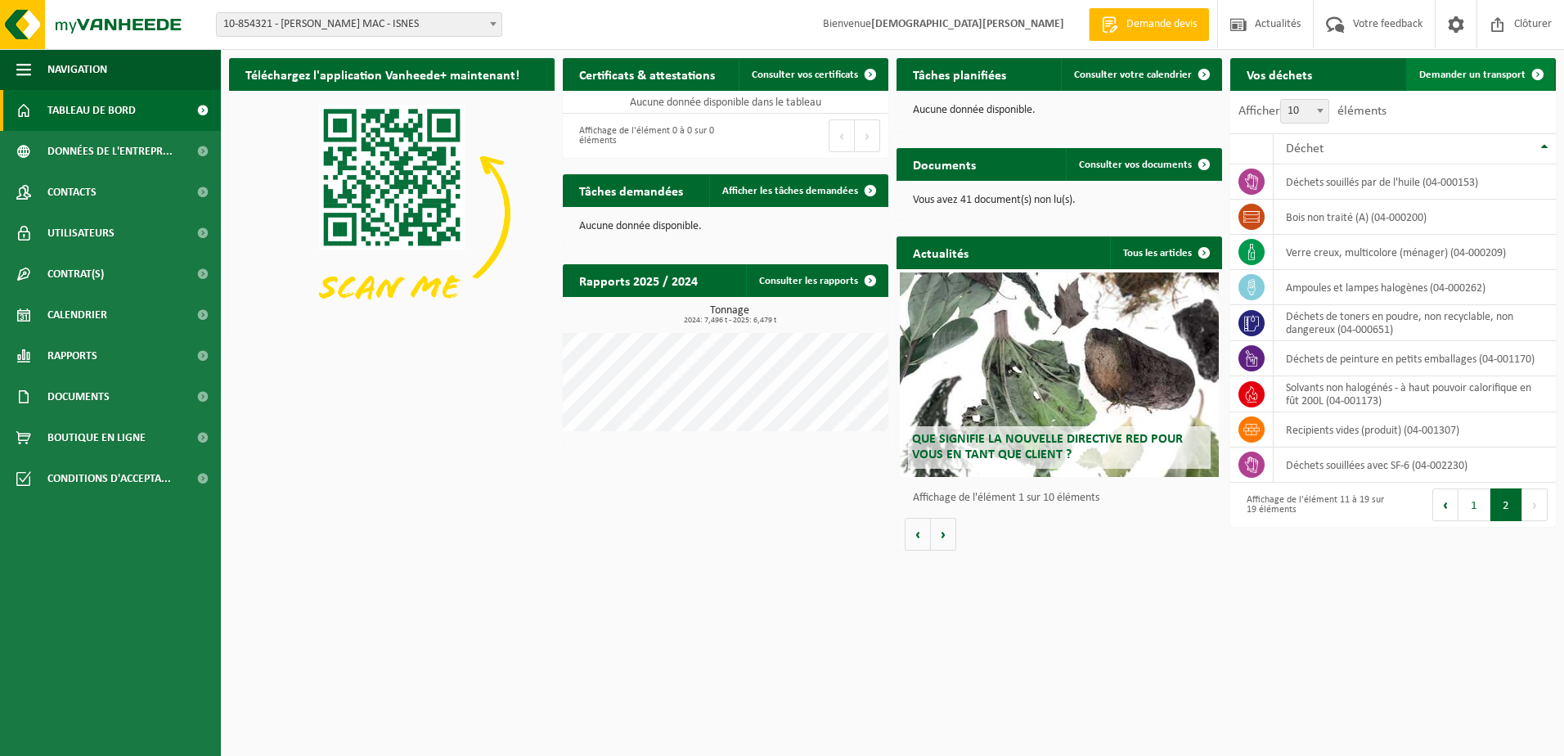
click at [1477, 75] on span "Demander un transport" at bounding box center [1472, 75] width 106 height 11
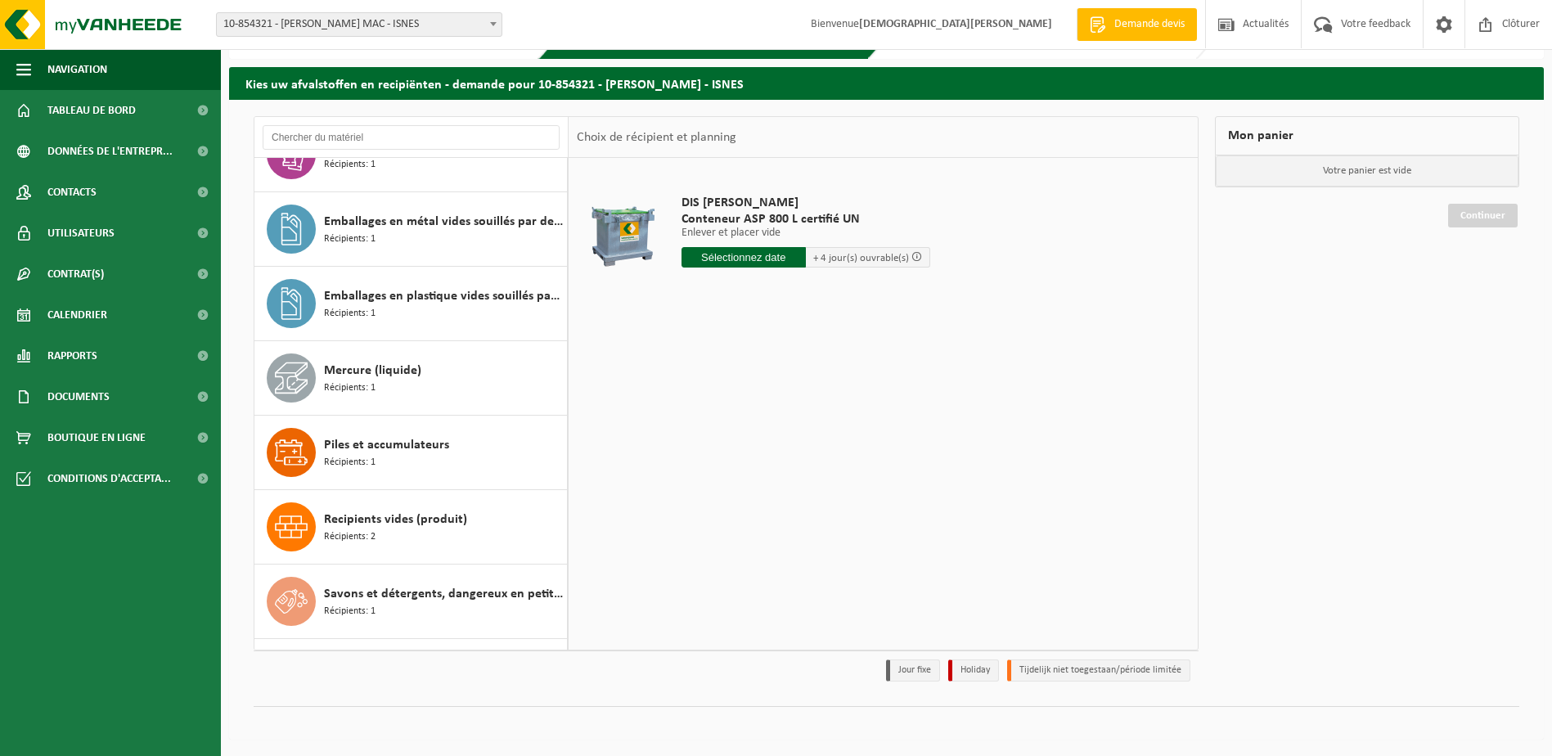
scroll to position [922, 0]
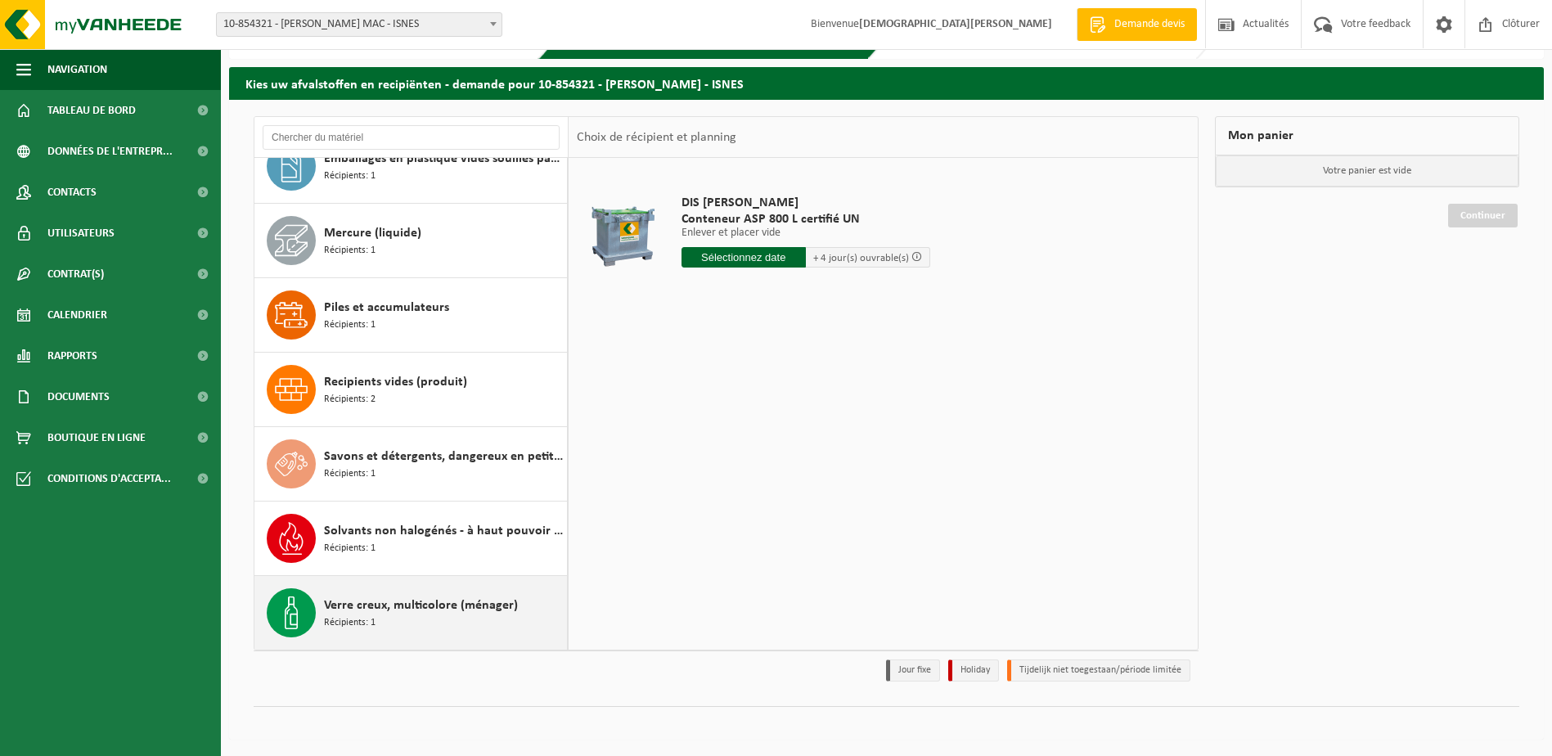
click at [375, 608] on span "Verre creux, multicolore (ménager)" at bounding box center [421, 605] width 194 height 20
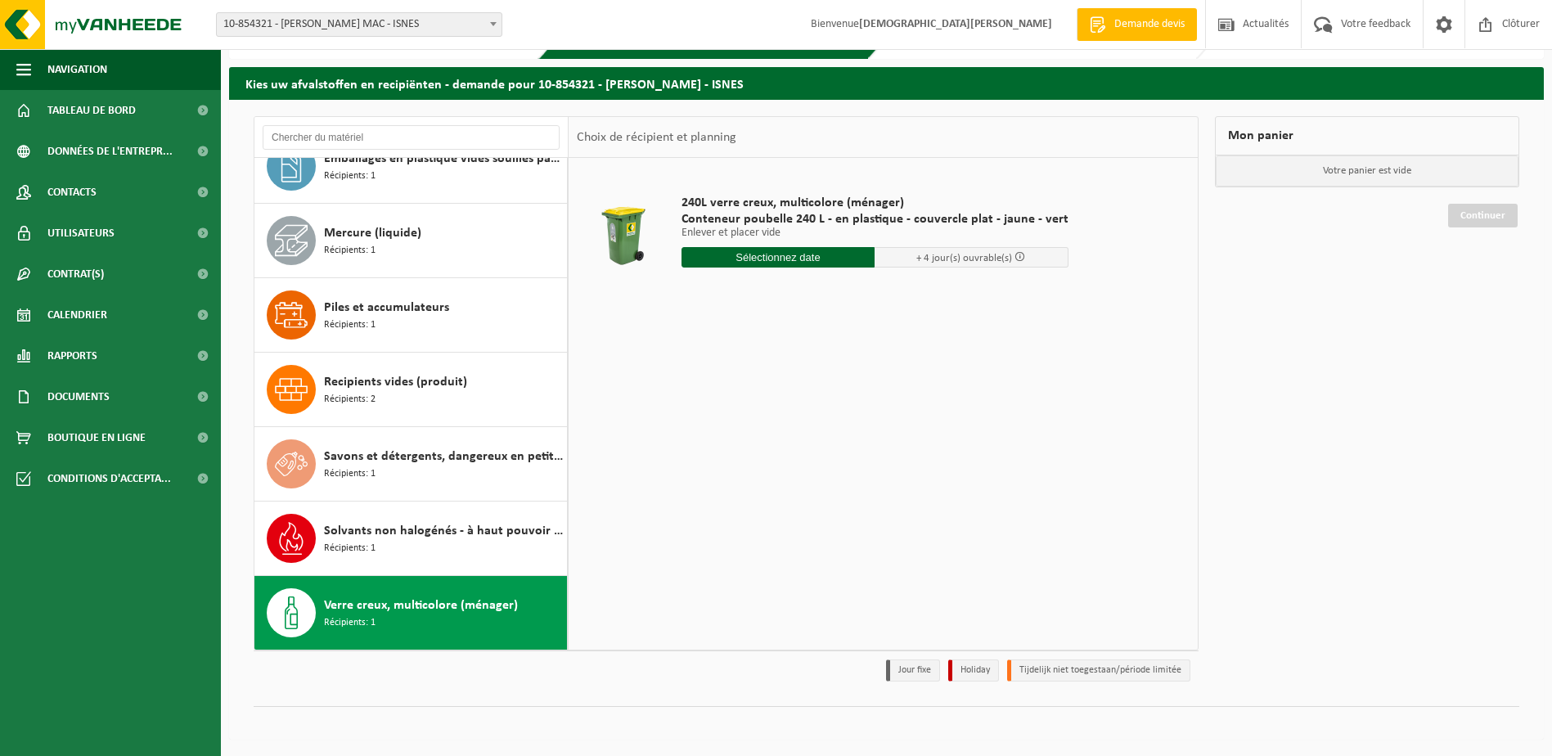
click at [776, 258] on input "text" at bounding box center [778, 257] width 194 height 20
click at [815, 403] on div "28 29 30 31 1 2 3 4 5 6 7 8 9 10 11 12 13 14 15 16 17 18 19 20 21 22 23 24 25 2…" at bounding box center [782, 402] width 201 height 131
click at [1014, 258] on span at bounding box center [1019, 256] width 11 height 11
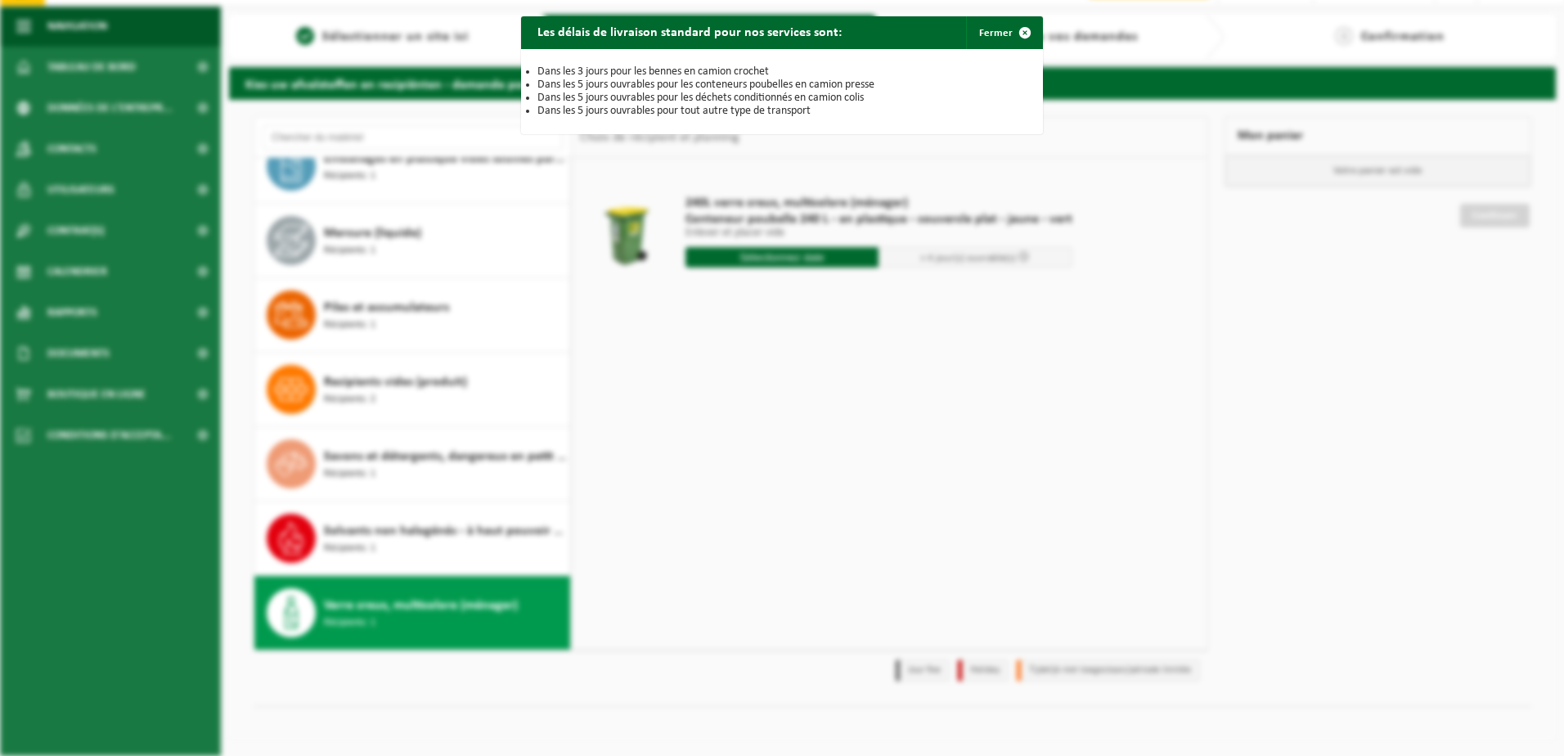
click at [995, 408] on div "Les délais de livraison standard pour nos services sont: Fermer Dans les 3 jour…" at bounding box center [782, 378] width 1564 height 756
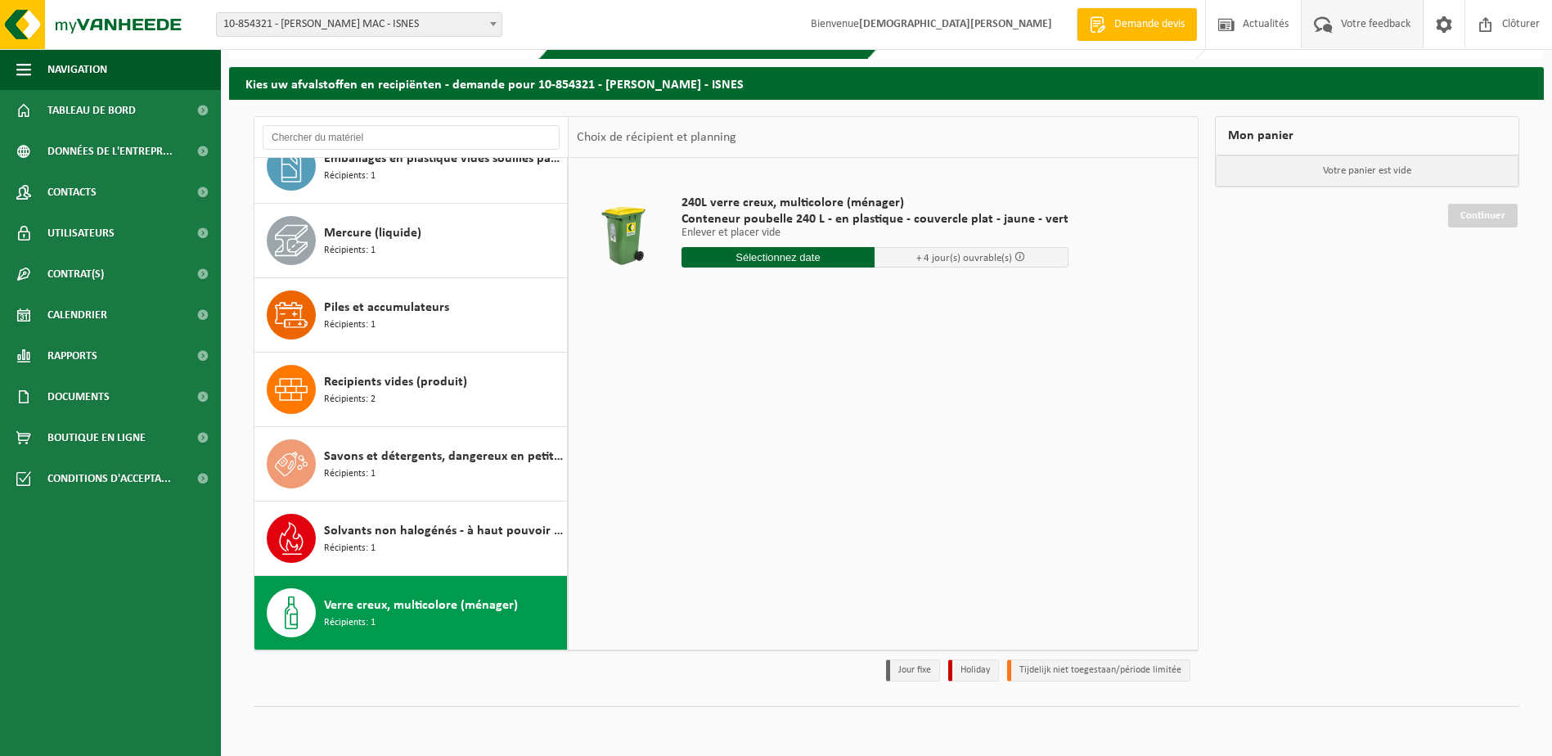
click at [1375, 21] on span "Votre feedback" at bounding box center [1376, 24] width 78 height 48
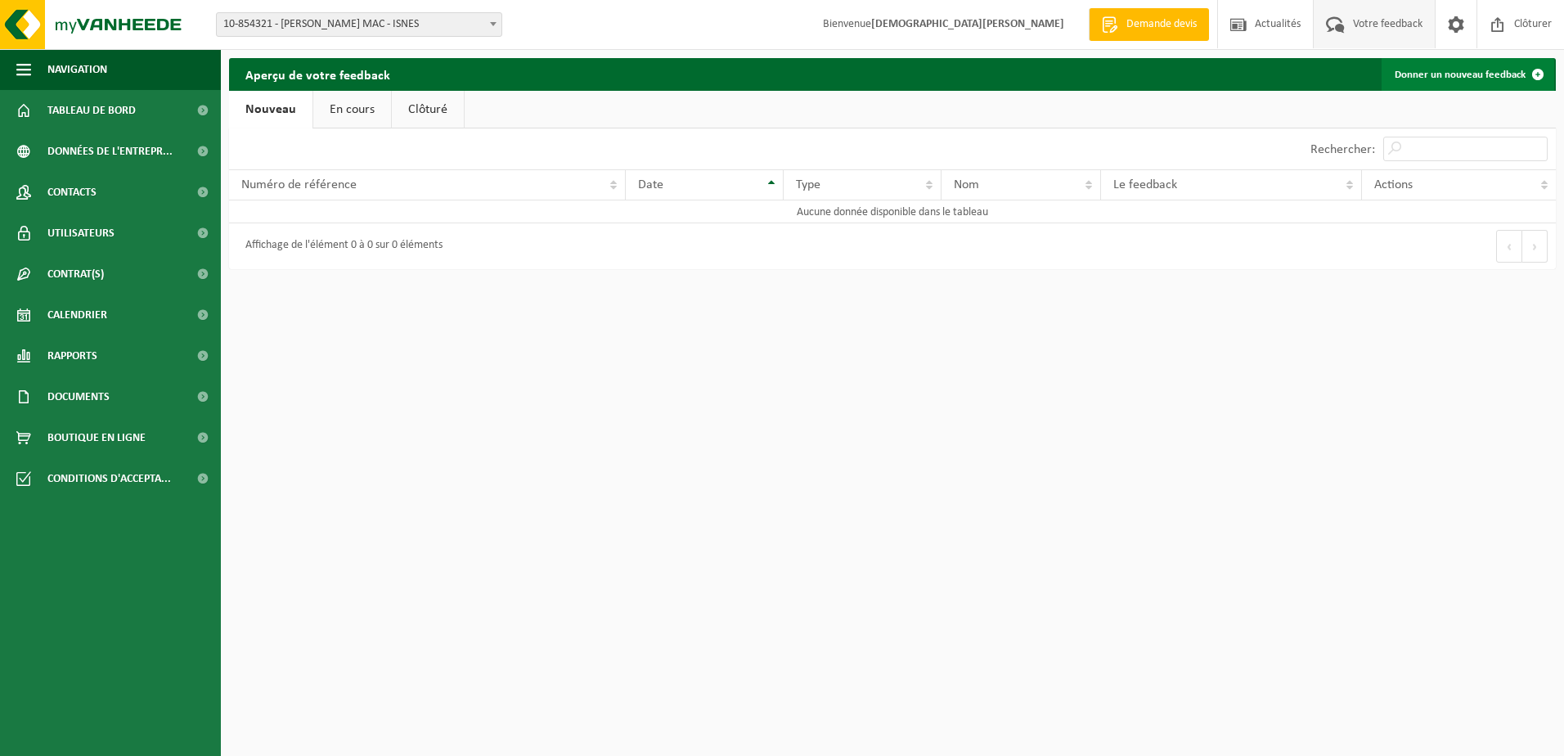
click at [1487, 71] on link "Donner un nouveau feedback" at bounding box center [1468, 74] width 173 height 33
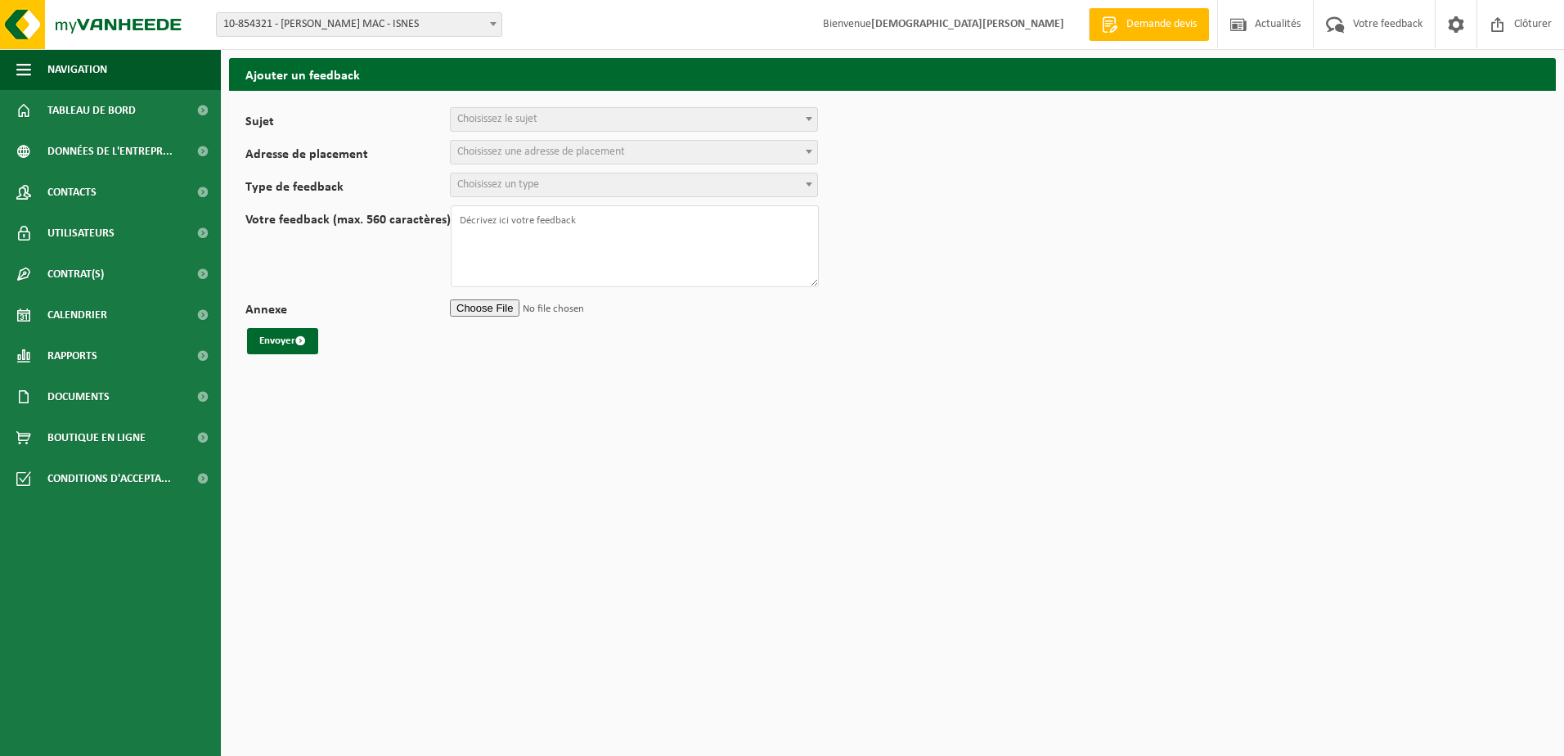
select select
click at [806, 115] on span at bounding box center [809, 118] width 16 height 21
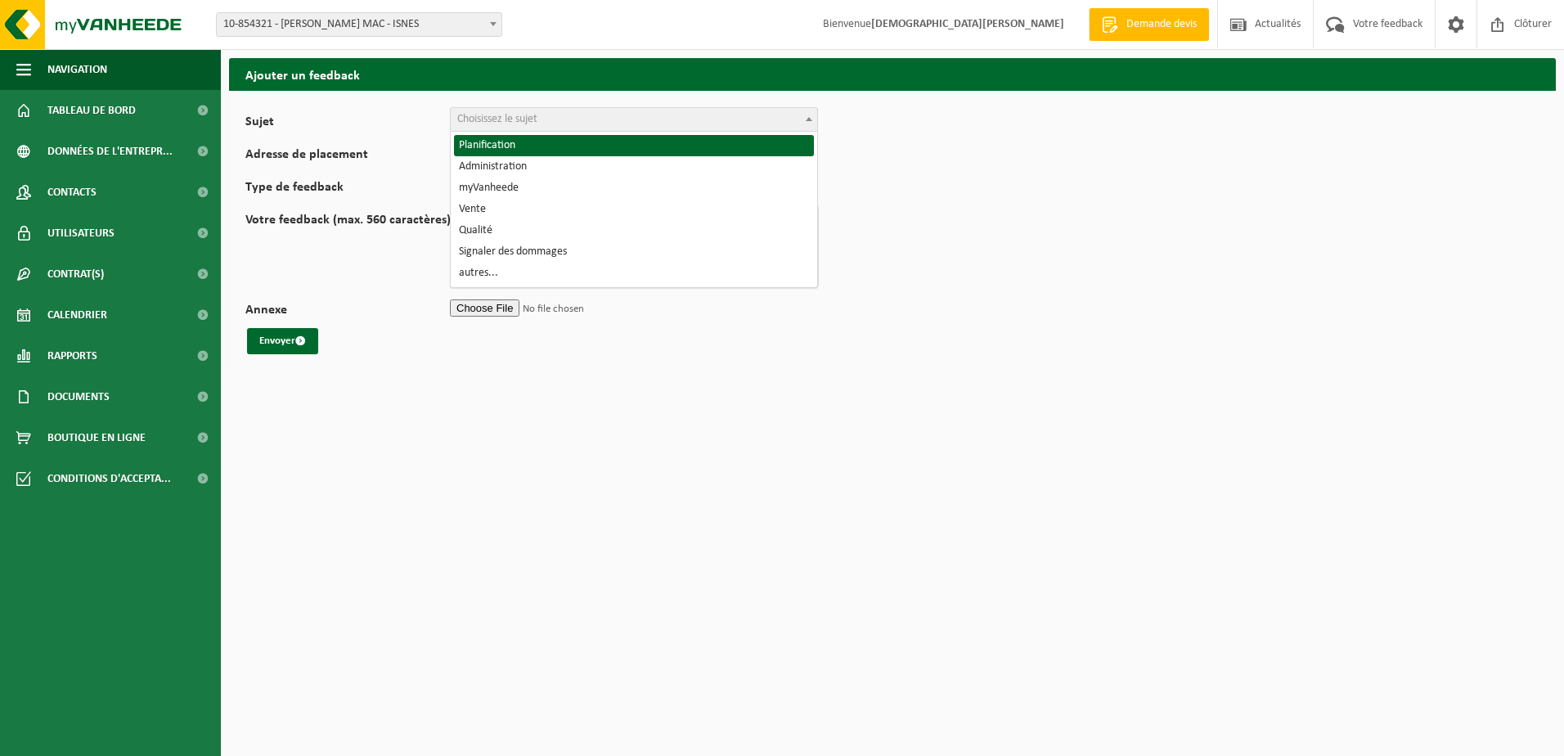
select select "1"
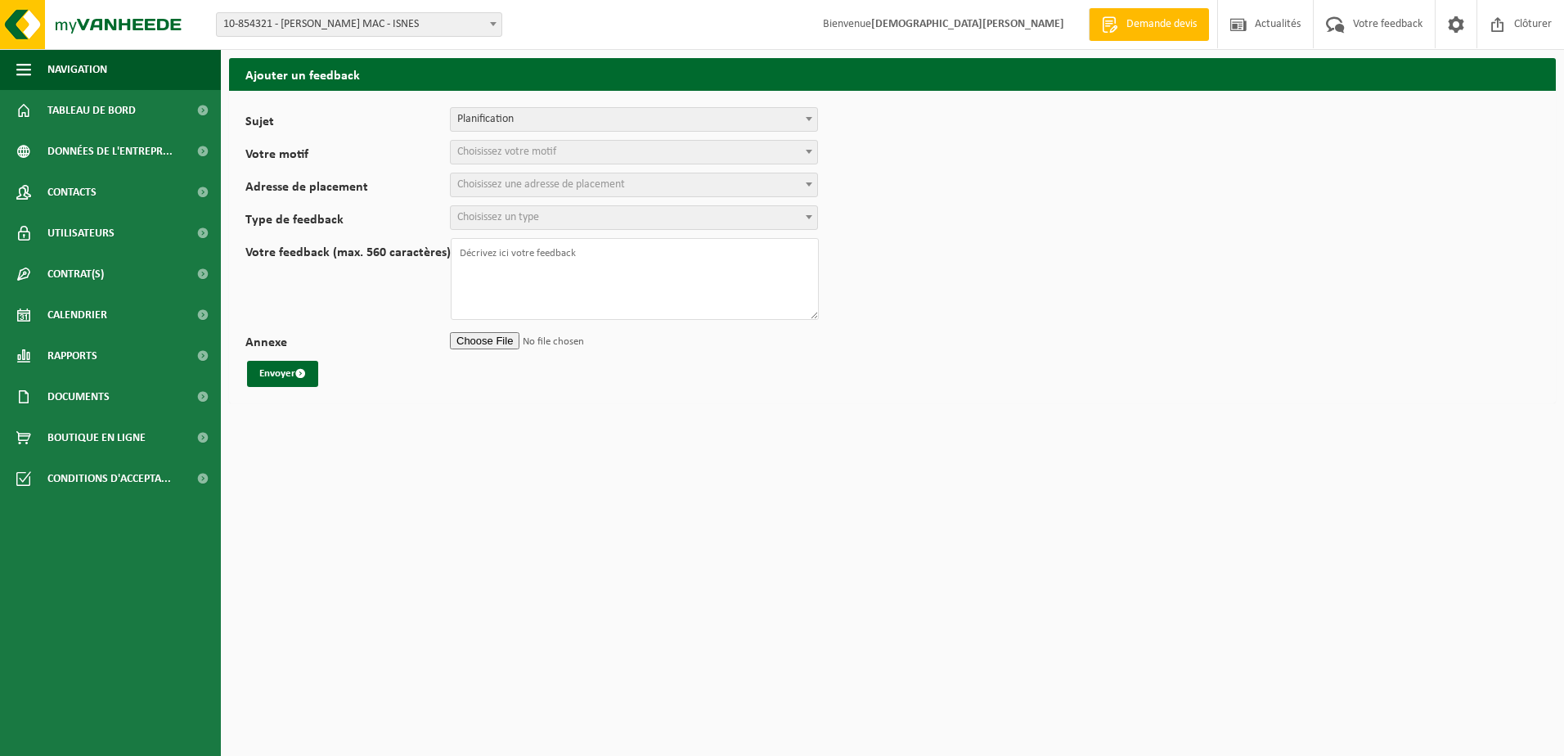
click at [809, 154] on span at bounding box center [809, 151] width 16 height 21
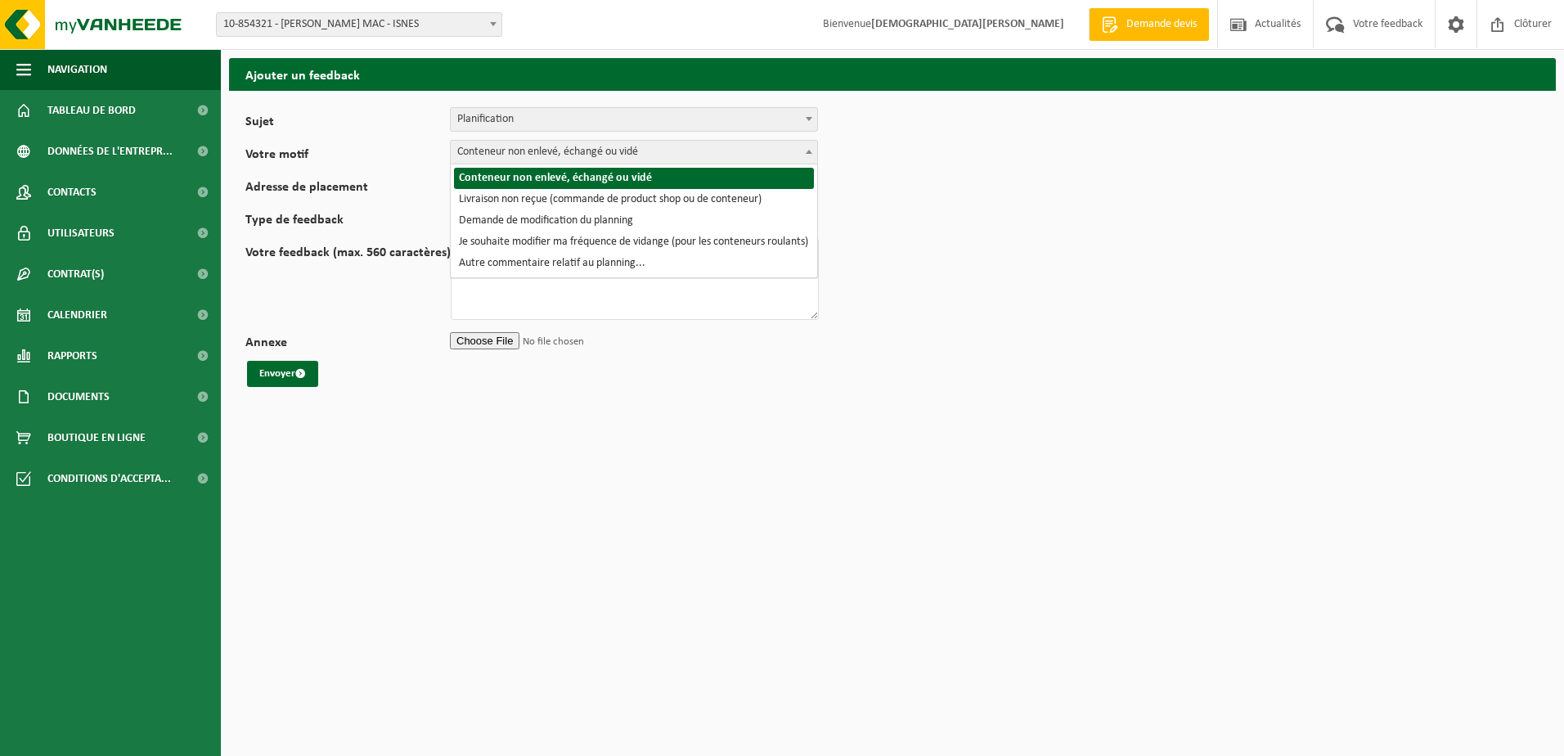
click at [808, 146] on span at bounding box center [809, 151] width 16 height 21
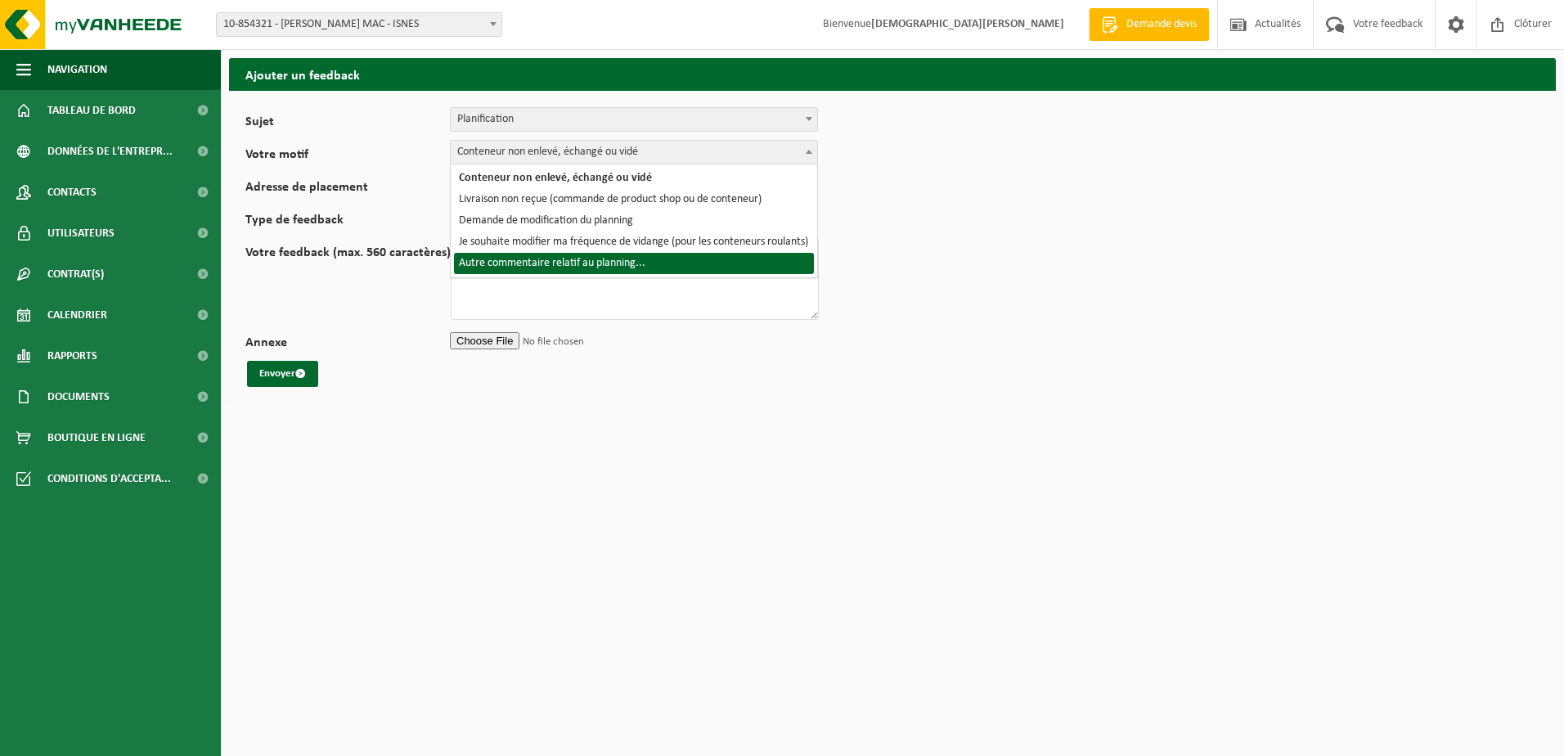
select select "6"
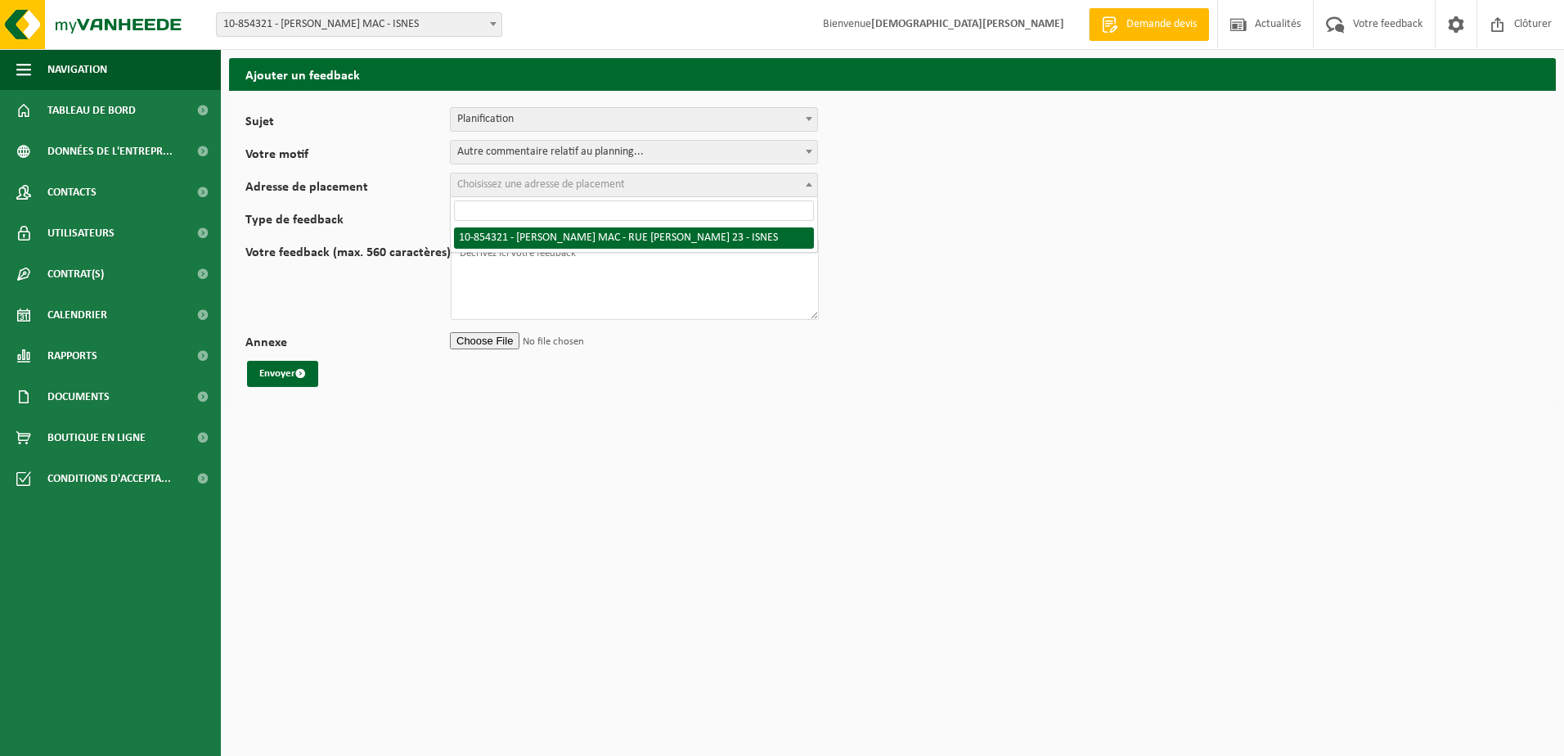
click at [805, 183] on span at bounding box center [809, 183] width 16 height 21
select select "97869"
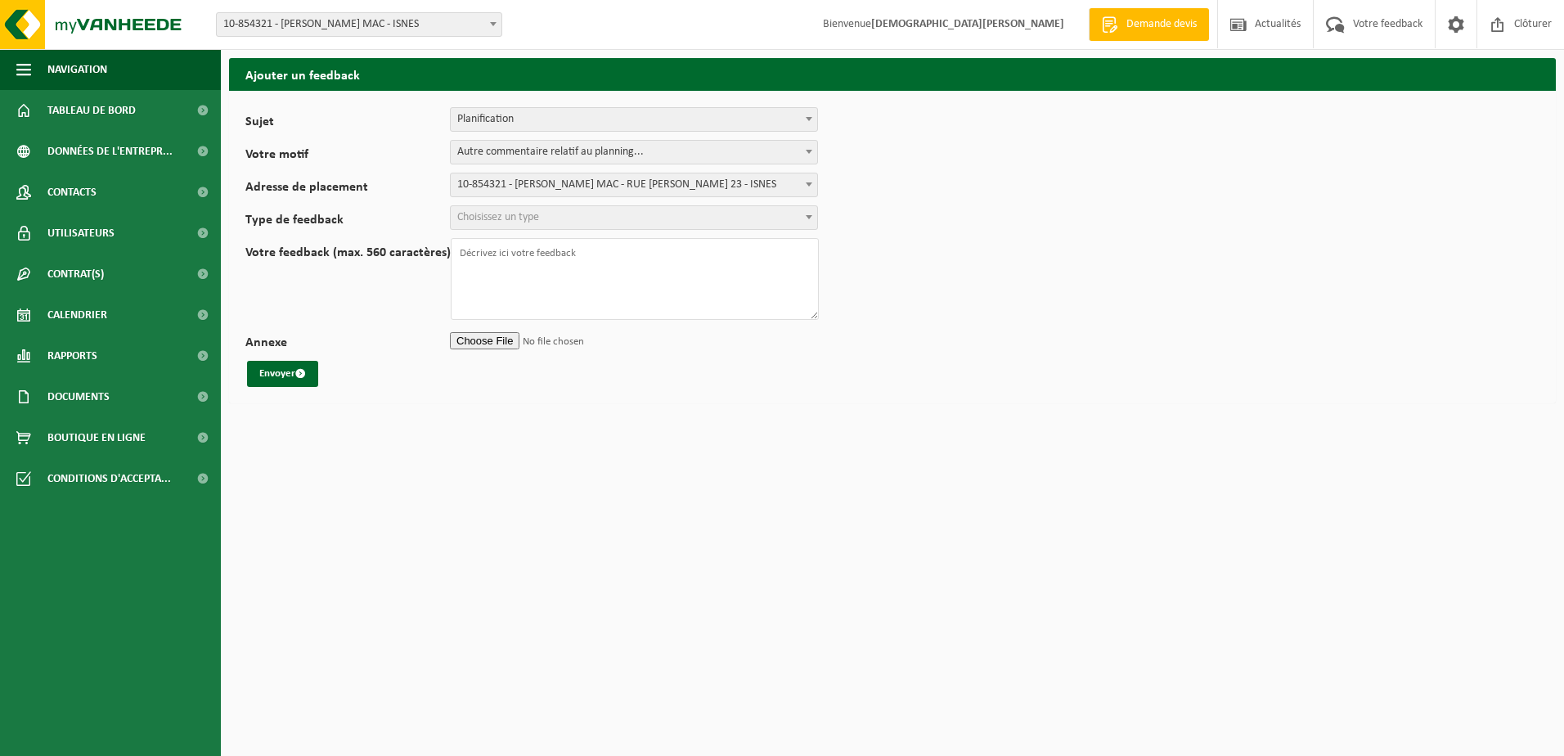
click at [811, 215] on b at bounding box center [809, 217] width 7 height 4
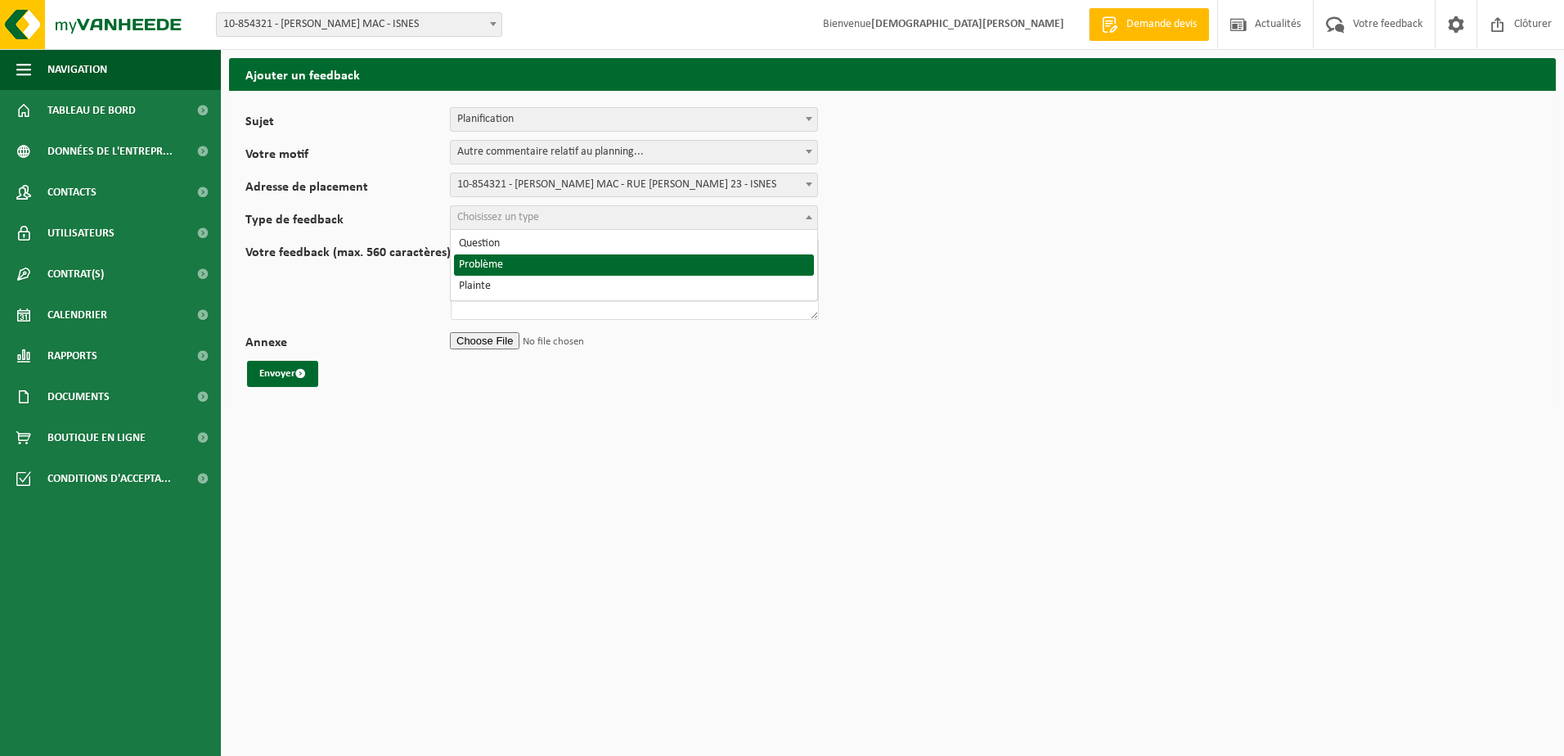
select select "ISS"
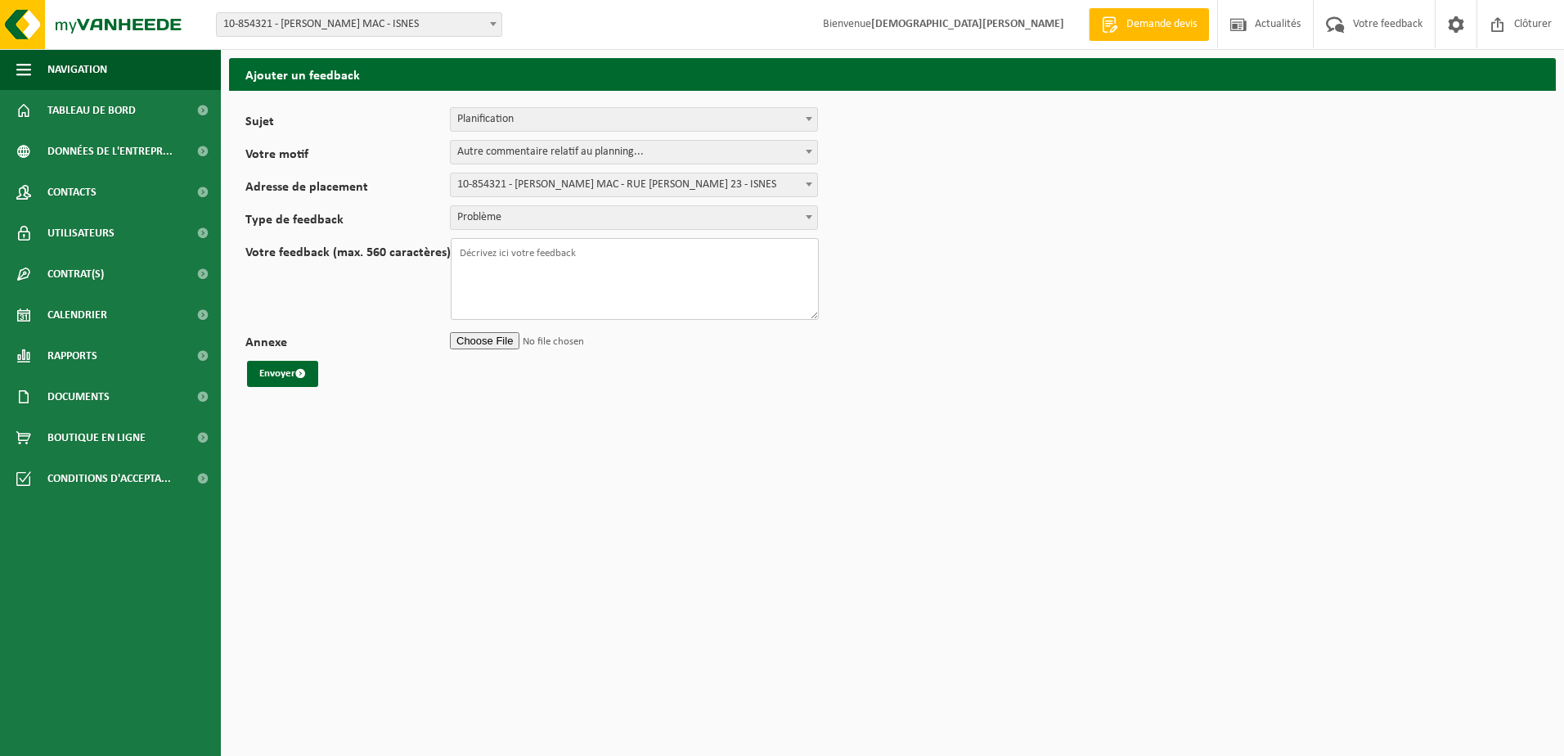
click at [518, 273] on textarea "Votre feedback (max. 560 caractères)" at bounding box center [635, 279] width 368 height 82
click at [739, 548] on html "Site: 10-854321 - ELIA CRÉALYS MAC - ISNES 10-859403 - ELIA CRÉALYS FACILITIES …" at bounding box center [782, 378] width 1564 height 756
click at [603, 281] on textarea "Bonjour , je constate que ma tache demandée n'a pas encore été planifiée . cad …" at bounding box center [635, 279] width 368 height 82
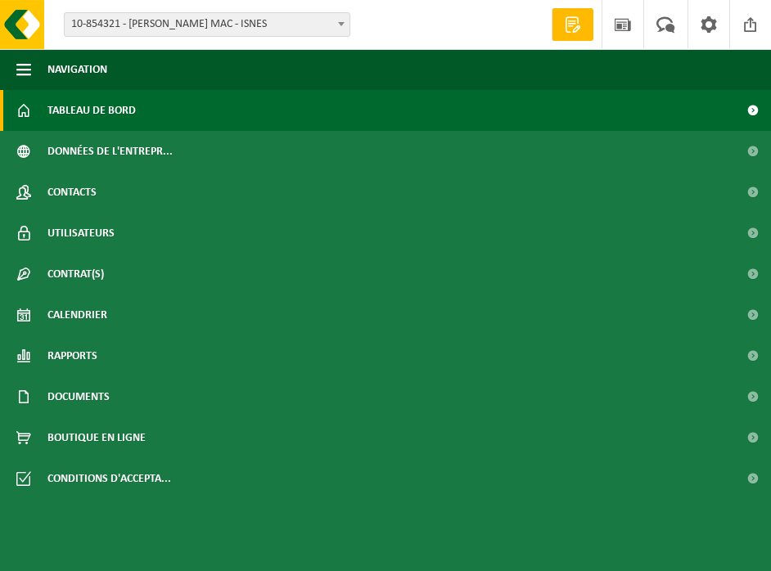
type textarea "Bonjour , je constate que ma tache demandée n'a pas encore été planifiée . cad …"
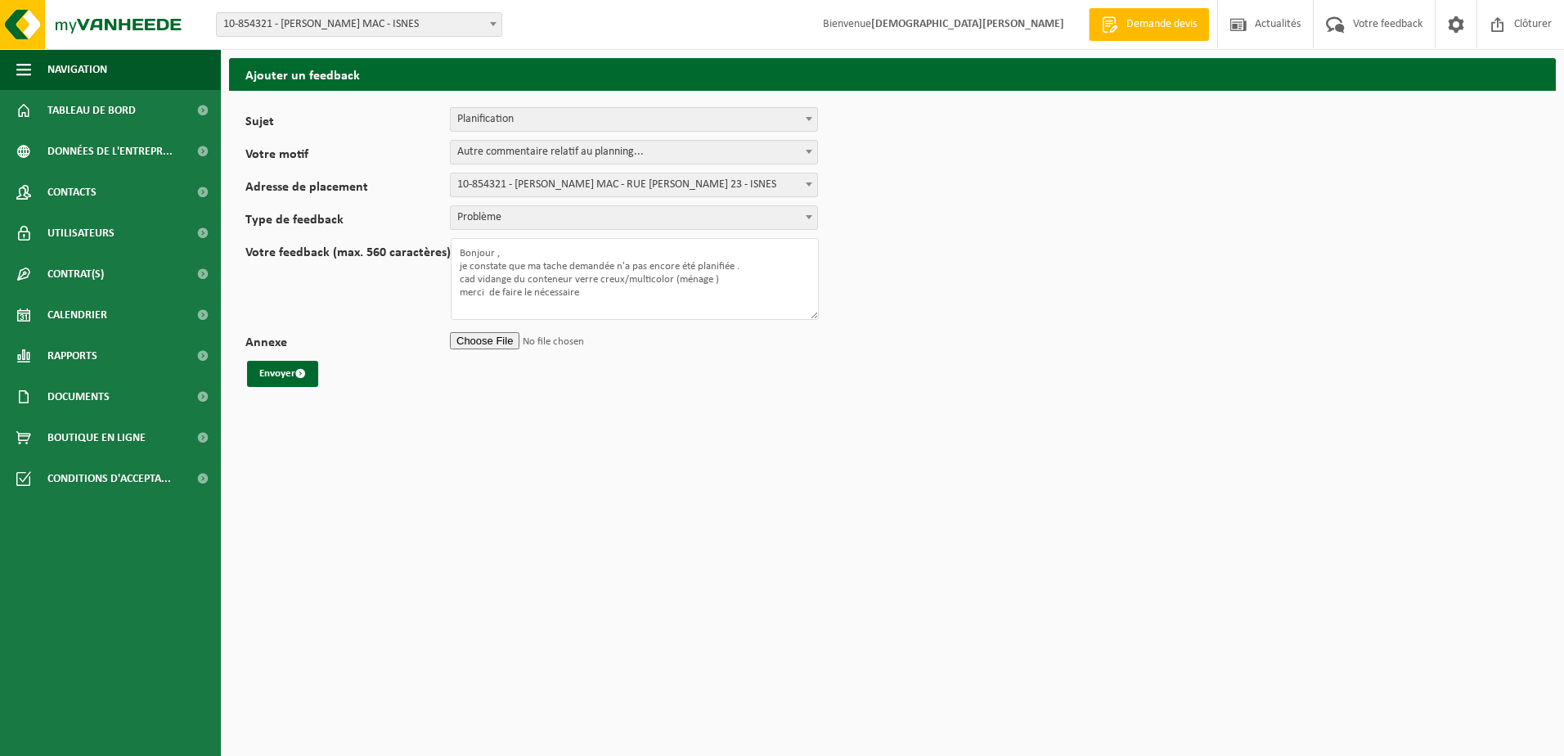
click at [469, 339] on input "Annexe" at bounding box center [634, 340] width 368 height 25
type input "C:\fakepath\myVanheede - Formulaire d'enlèvement.msg"
click at [469, 306] on textarea "Bonjour , je constate que ma tache demandée n'a pas encore été planifiée . cad …" at bounding box center [635, 279] width 368 height 82
click at [590, 290] on textarea "Bonjour , je constate que ma tache demandée n'a pas encore été planifiée . cad …" at bounding box center [635, 279] width 368 height 82
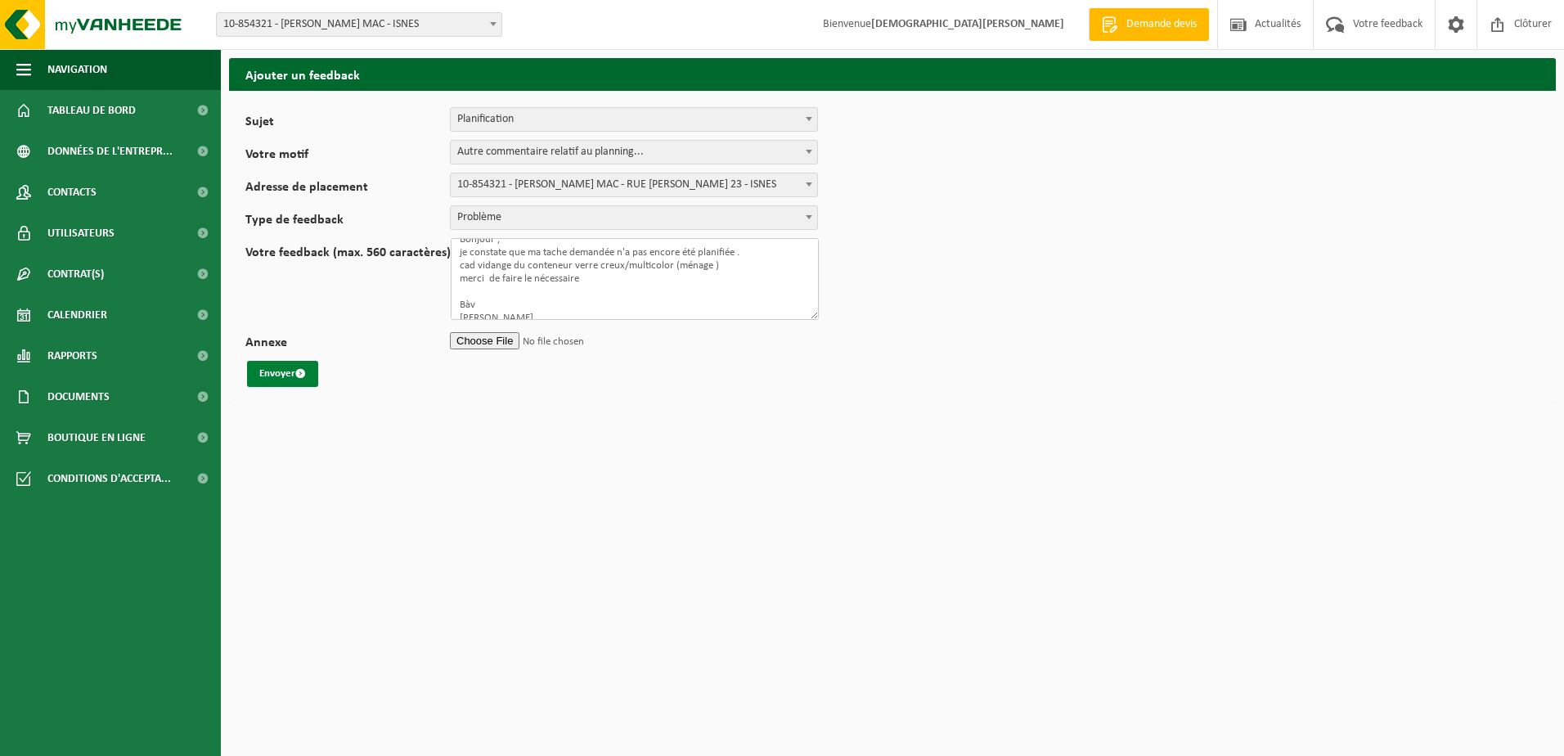
type textarea "Bonjour , je constate que ma tache demandée n'a pas encore été planifiée . cad …"
click at [272, 375] on button "Envoyer" at bounding box center [282, 374] width 71 height 26
